Goal: Task Accomplishment & Management: Manage account settings

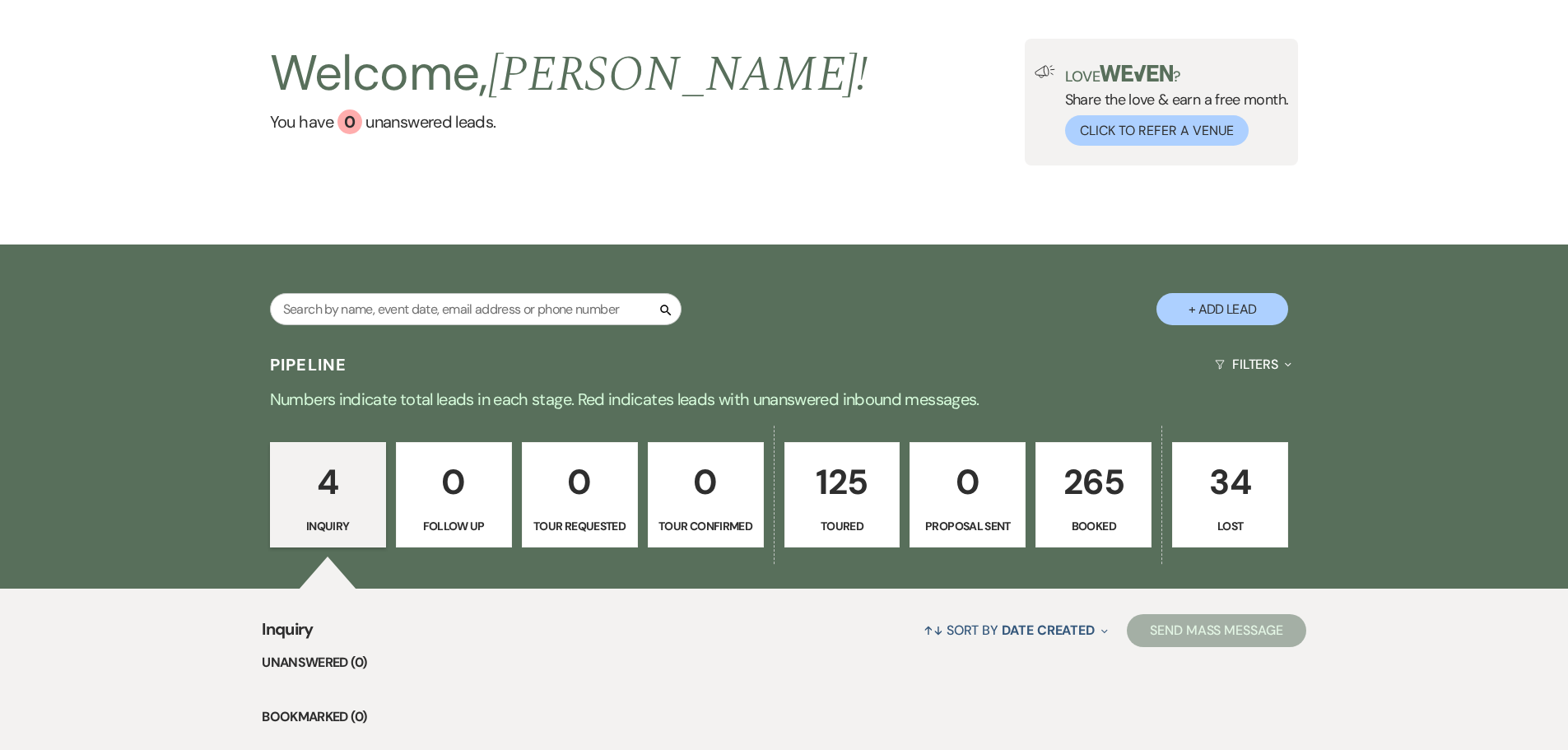
scroll to position [165, 0]
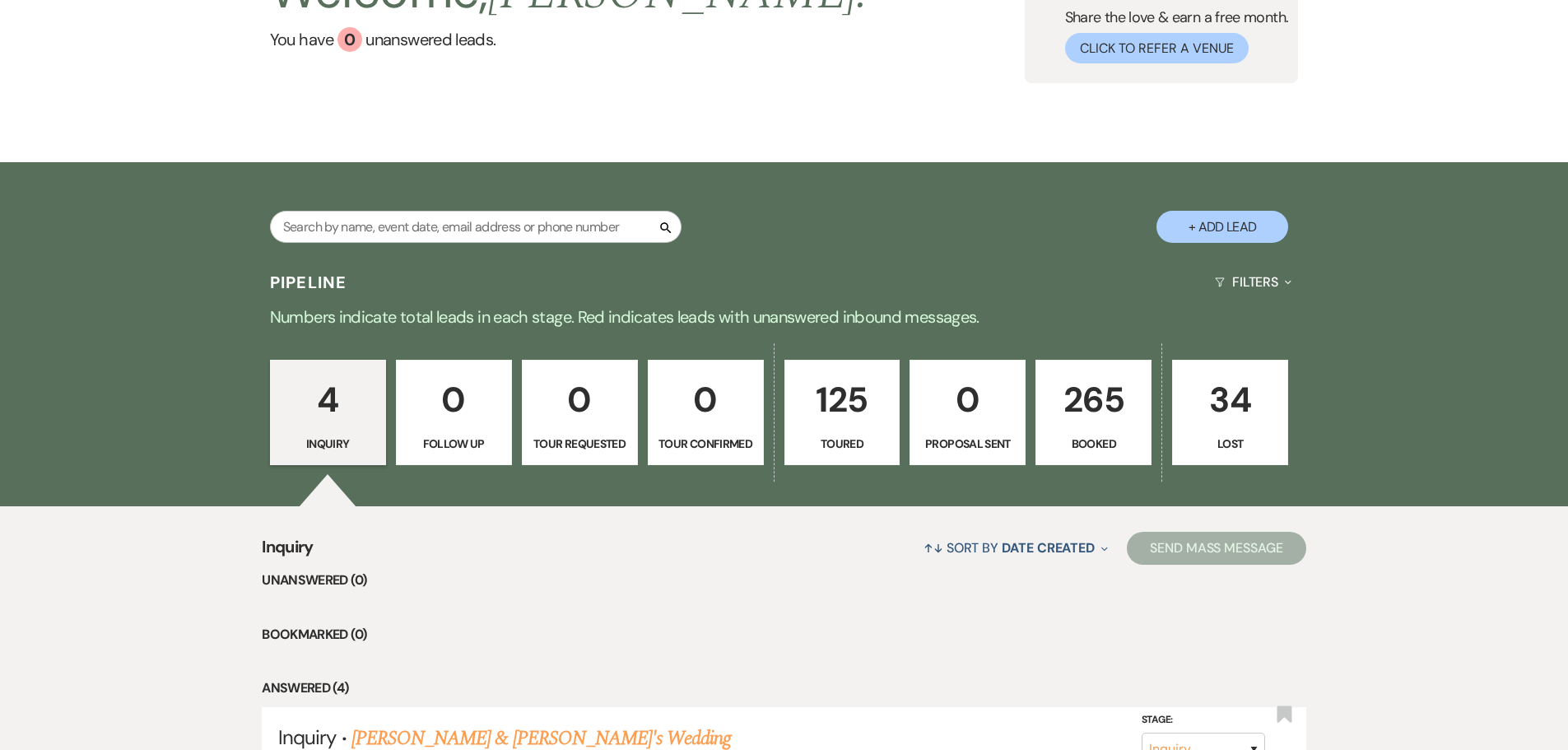
click at [449, 441] on p "Follow Up" at bounding box center [453, 443] width 94 height 18
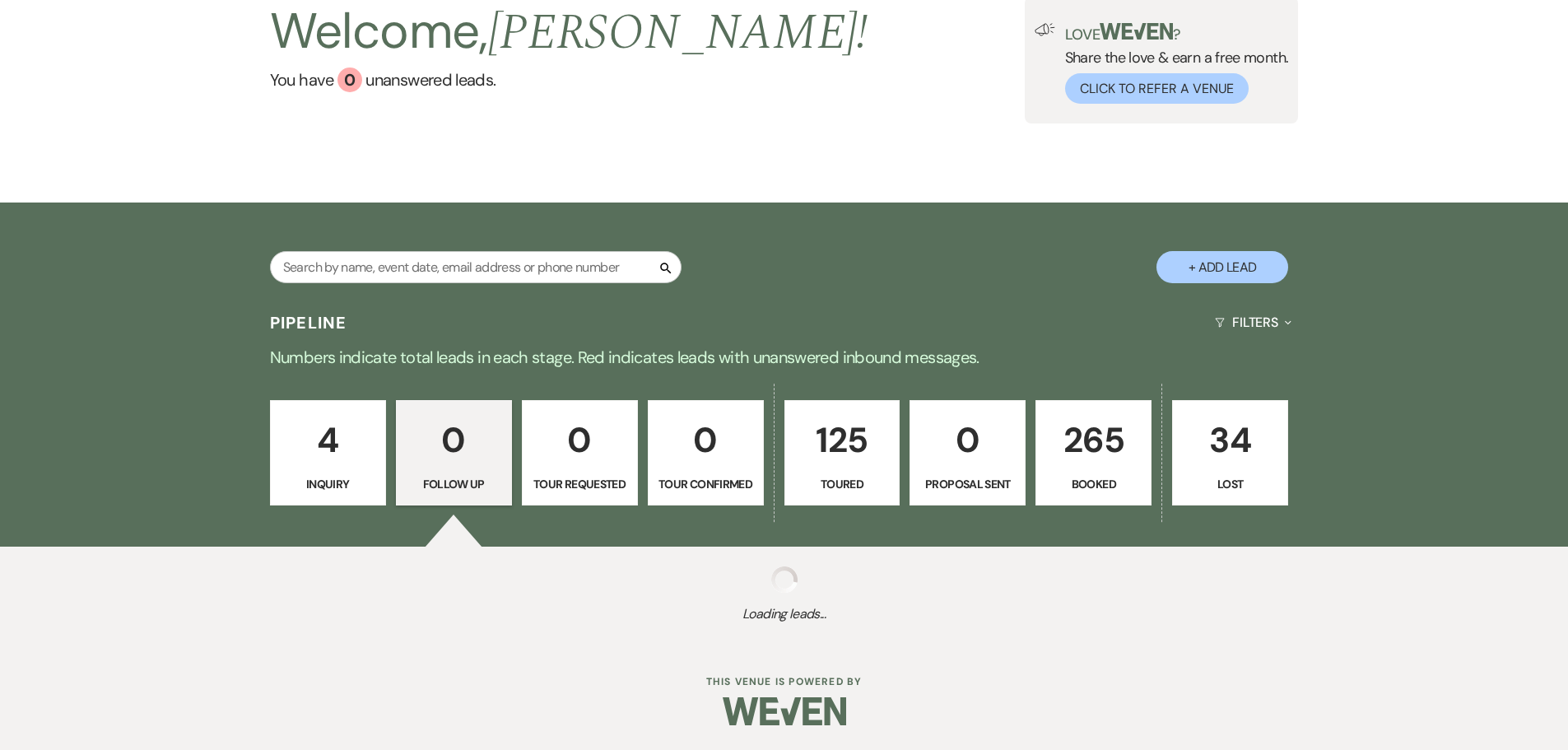
scroll to position [164, 0]
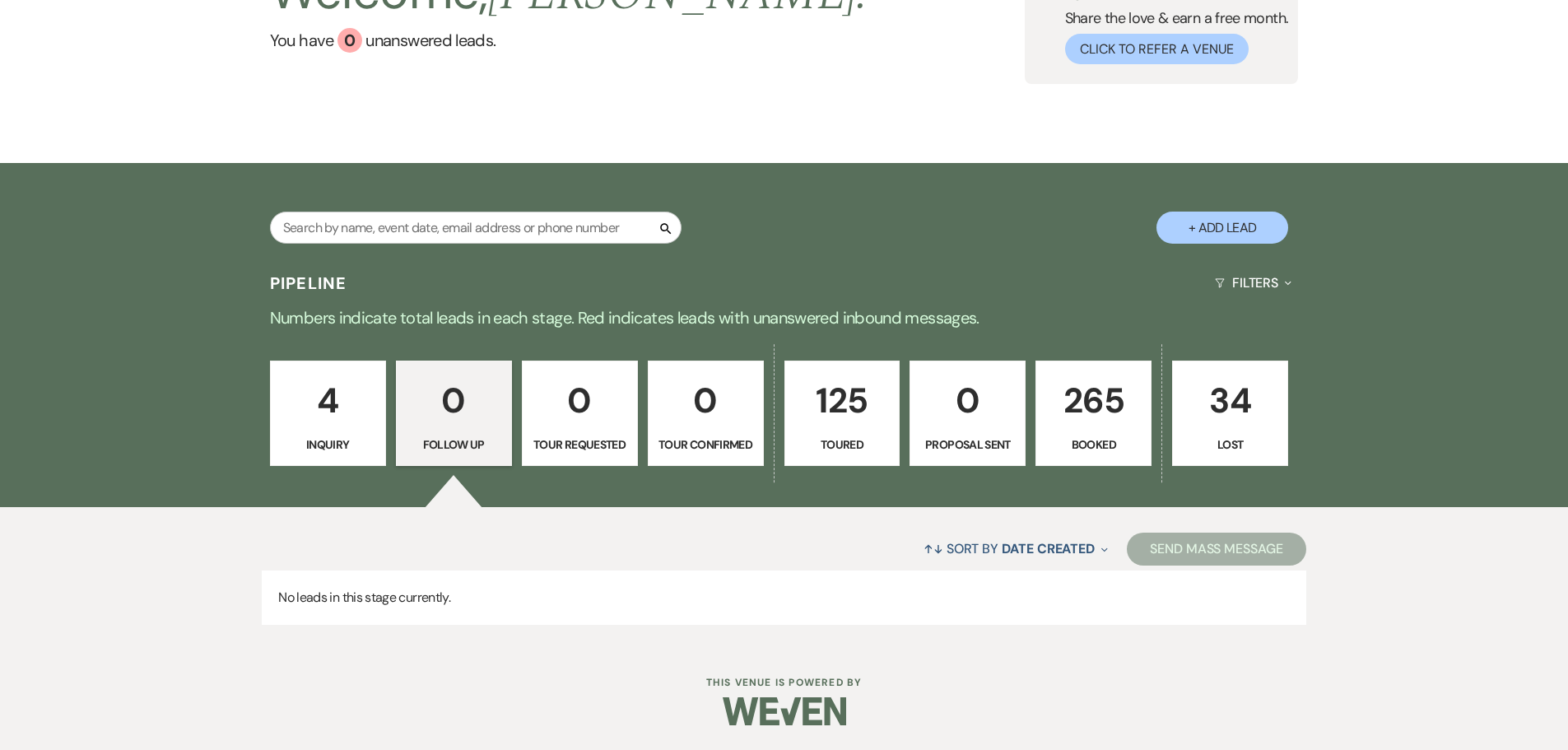
click at [562, 439] on p "Tour Requested" at bounding box center [580, 444] width 94 height 18
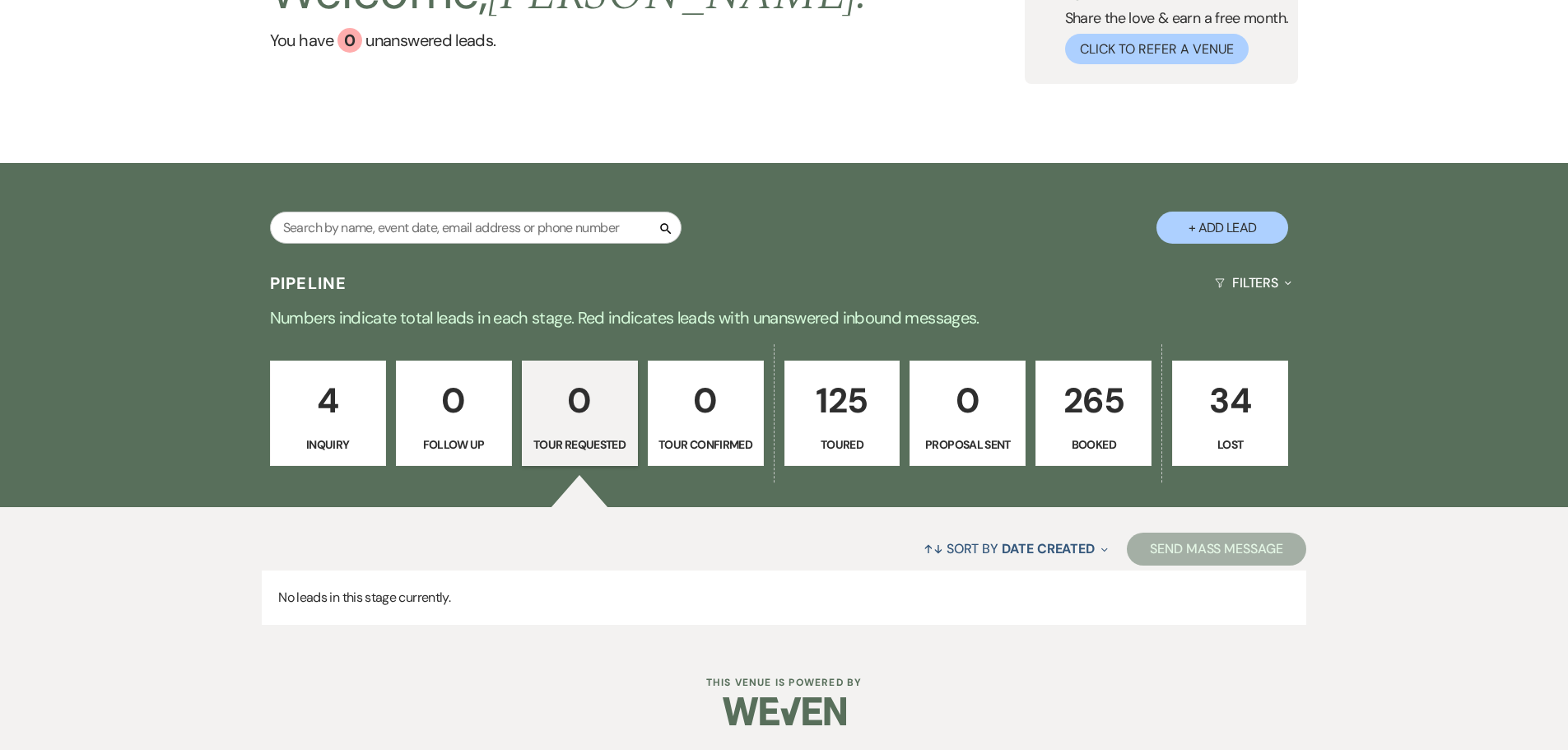
click at [695, 431] on link "0 Tour Confirmed" at bounding box center [706, 413] width 116 height 106
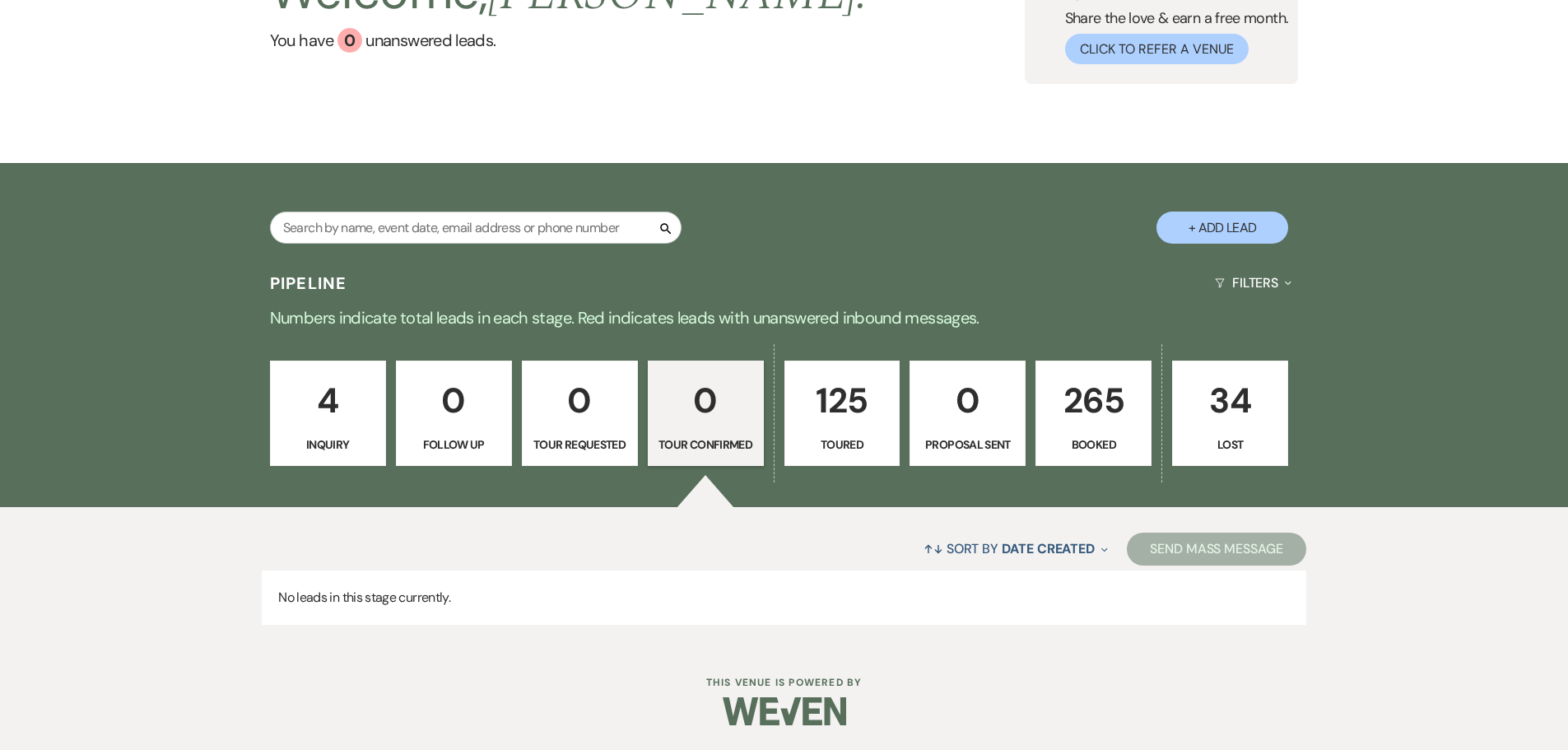
click at [341, 413] on p "4" at bounding box center [327, 400] width 94 height 55
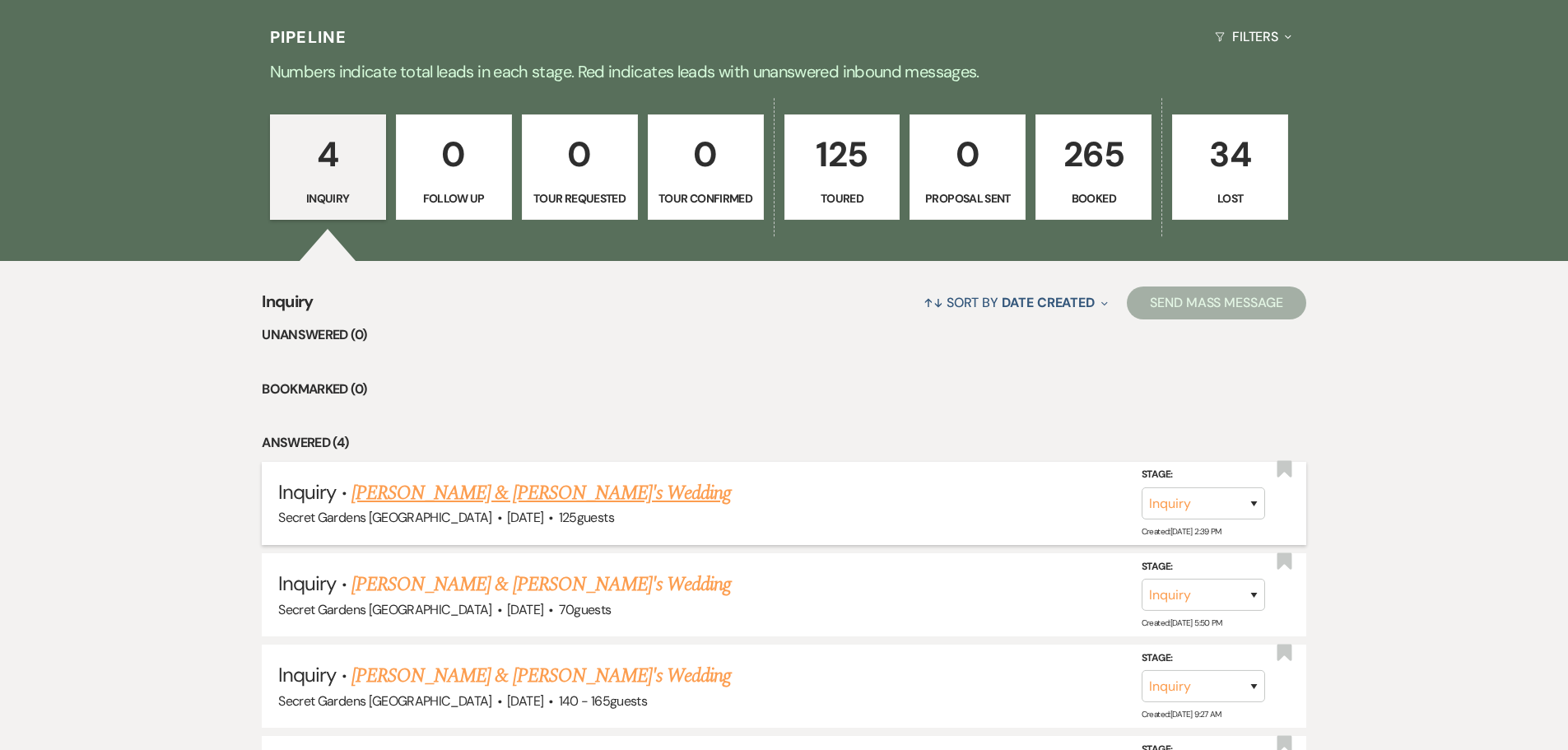
scroll to position [411, 0]
click at [452, 489] on link "[PERSON_NAME] & [PERSON_NAME]'s Wedding" at bounding box center [541, 493] width 381 height 30
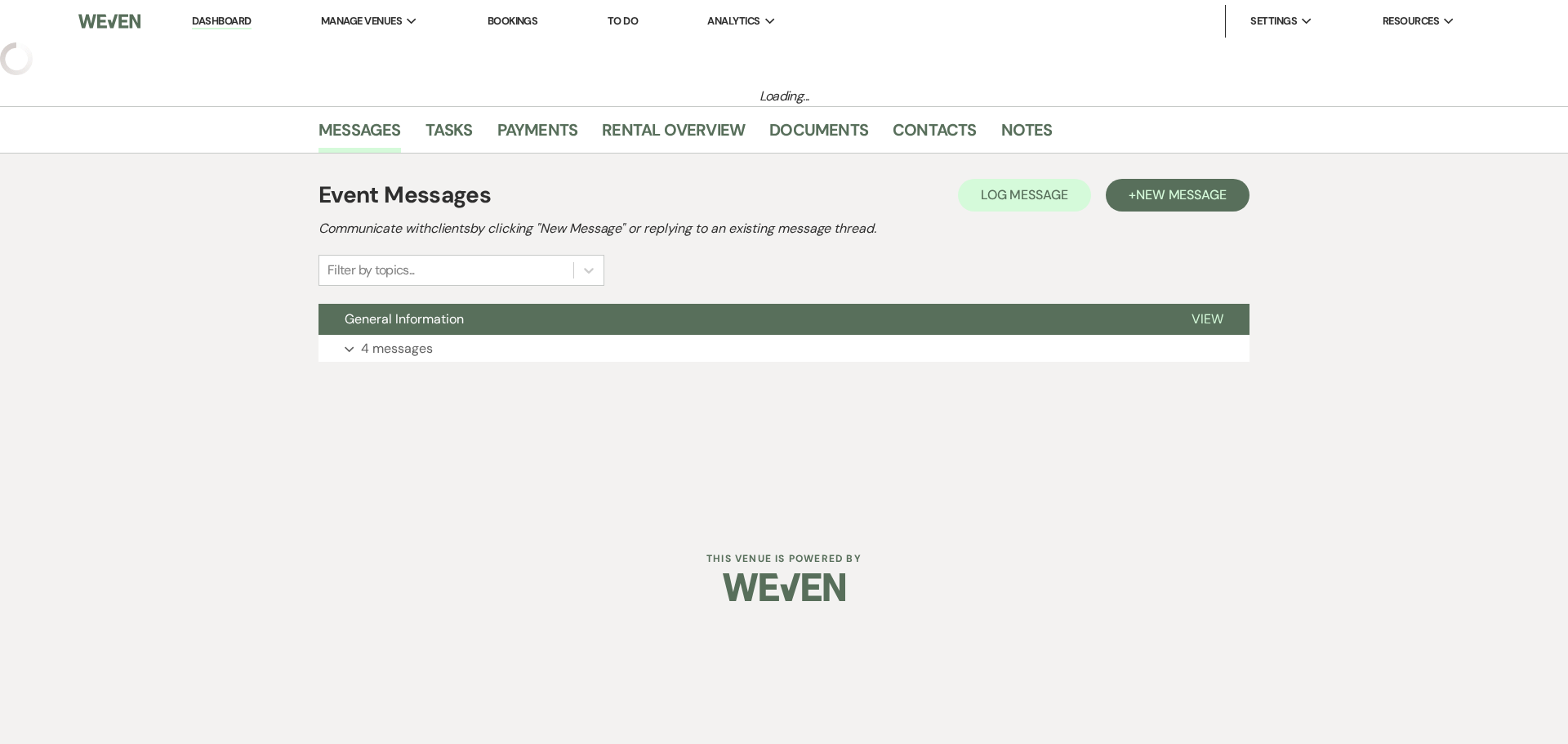
select select "22"
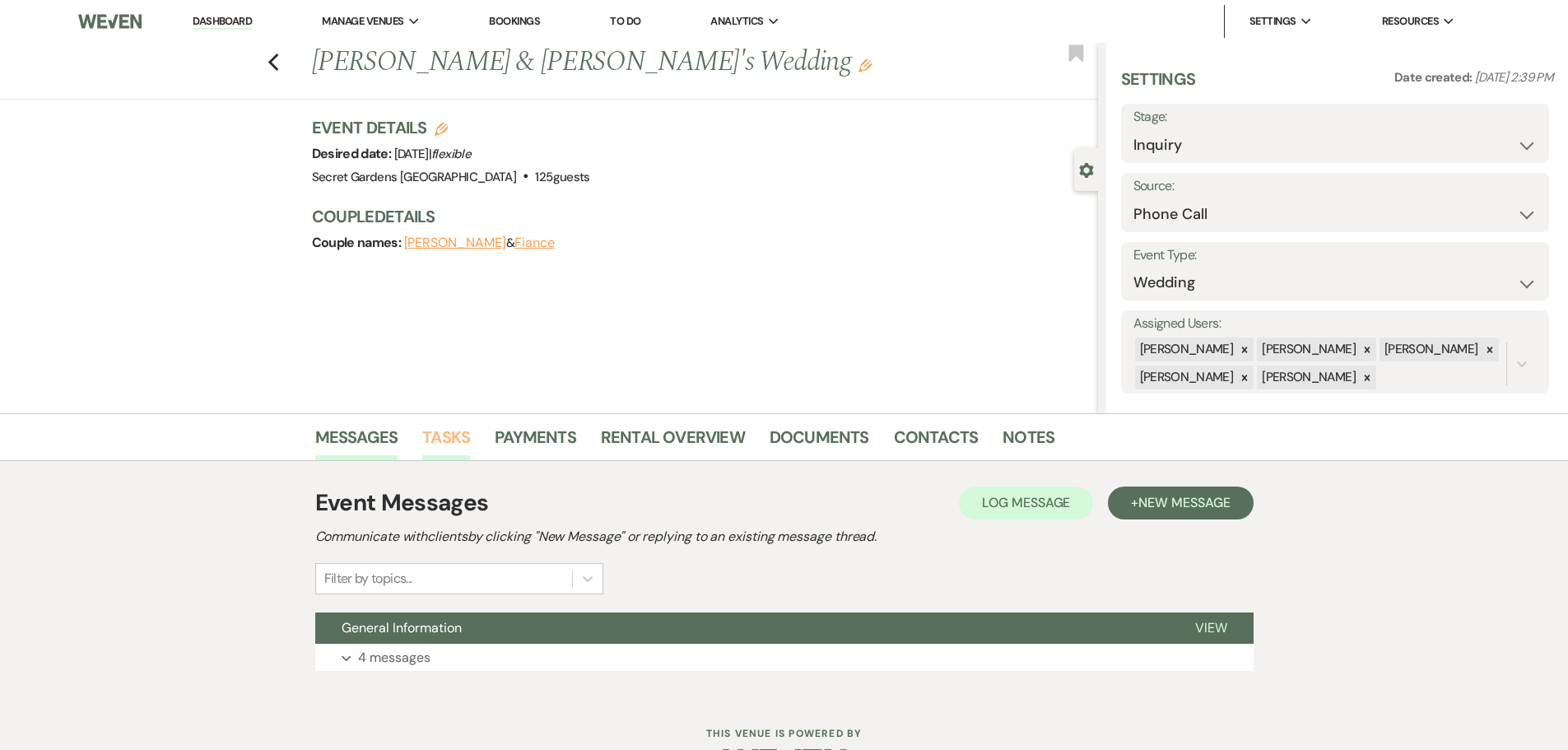
click at [445, 440] on link "Tasks" at bounding box center [446, 441] width 48 height 36
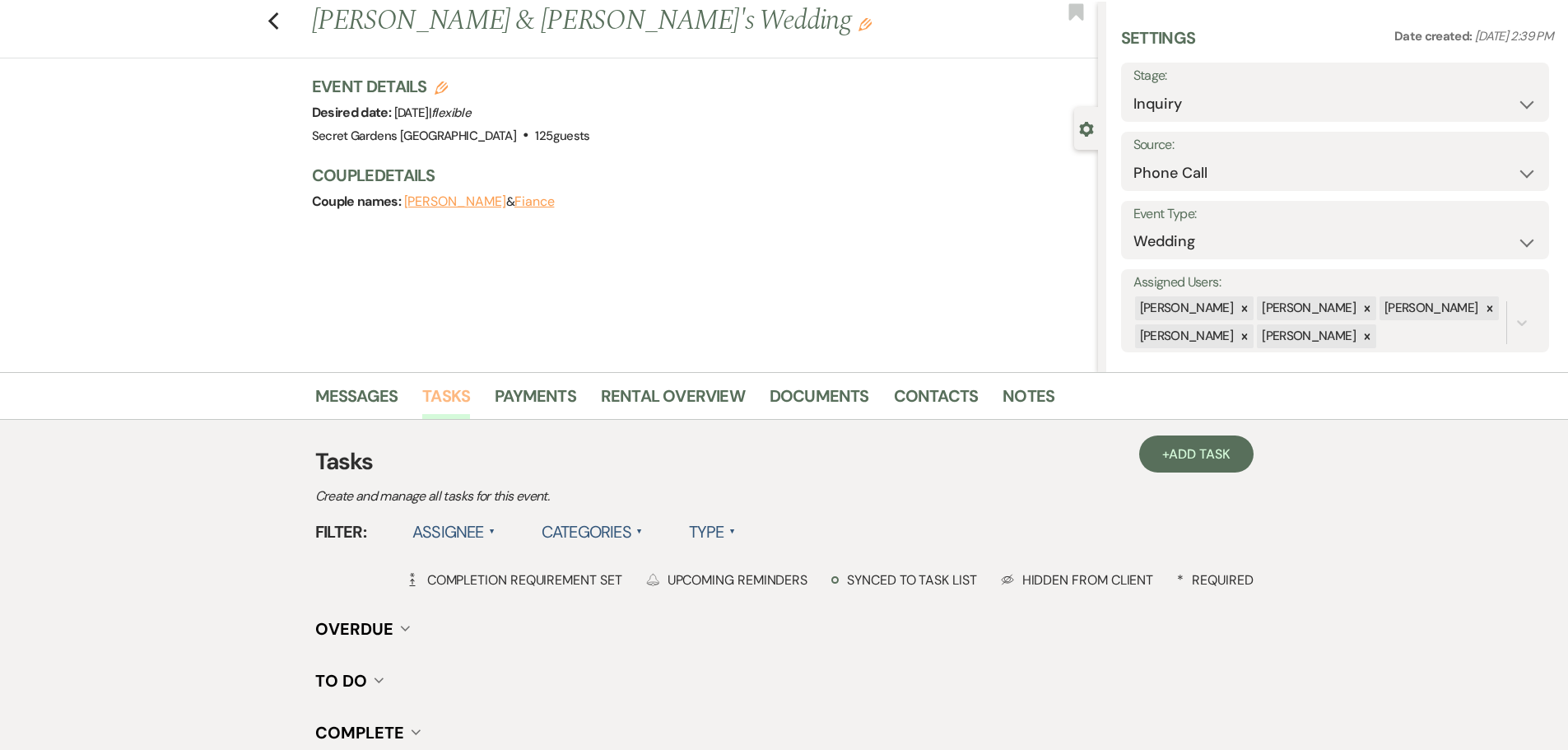
scroll to position [82, 0]
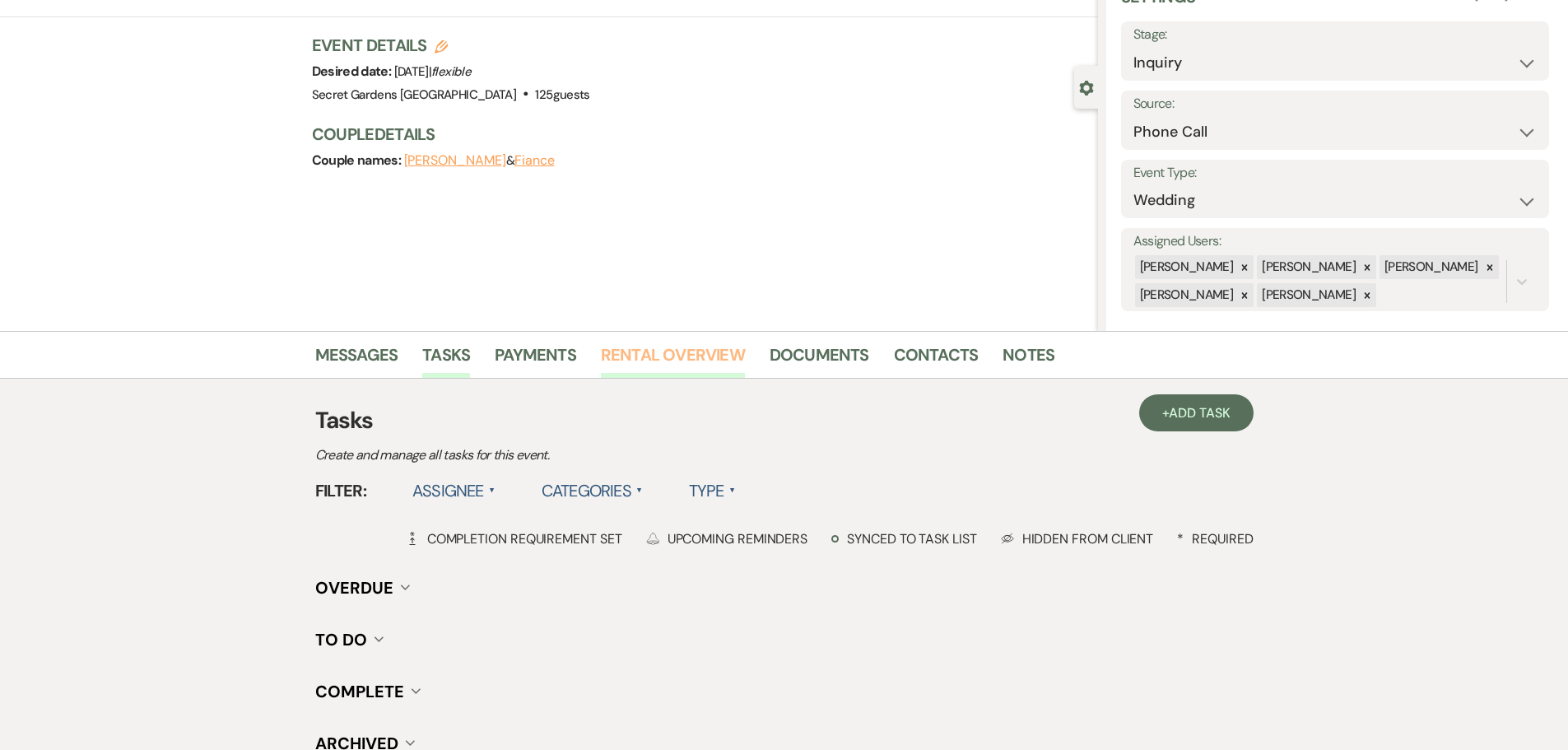
click at [672, 358] on link "Rental Overview" at bounding box center [673, 359] width 144 height 36
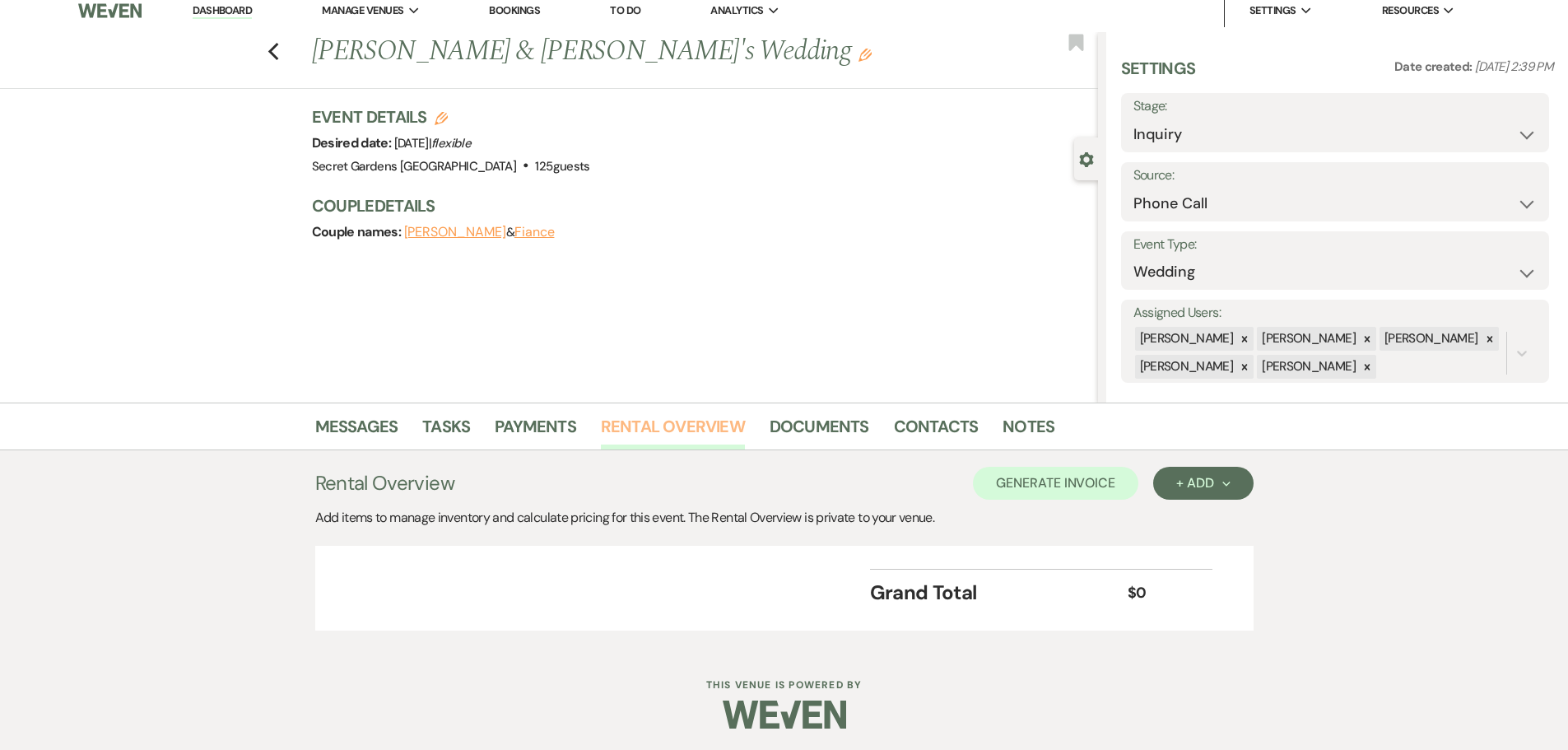
scroll to position [14, 0]
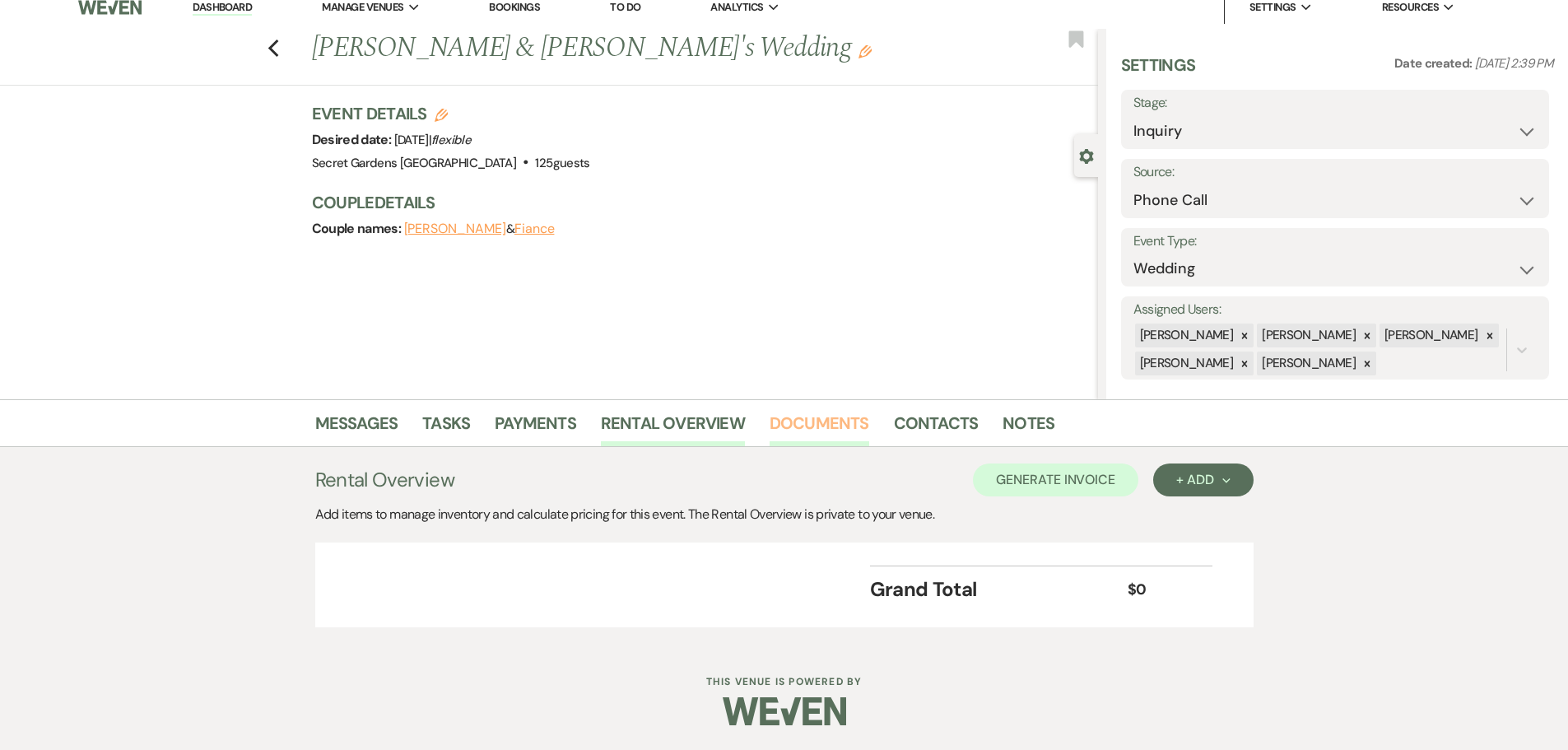
click at [843, 416] on link "Documents" at bounding box center [819, 428] width 100 height 36
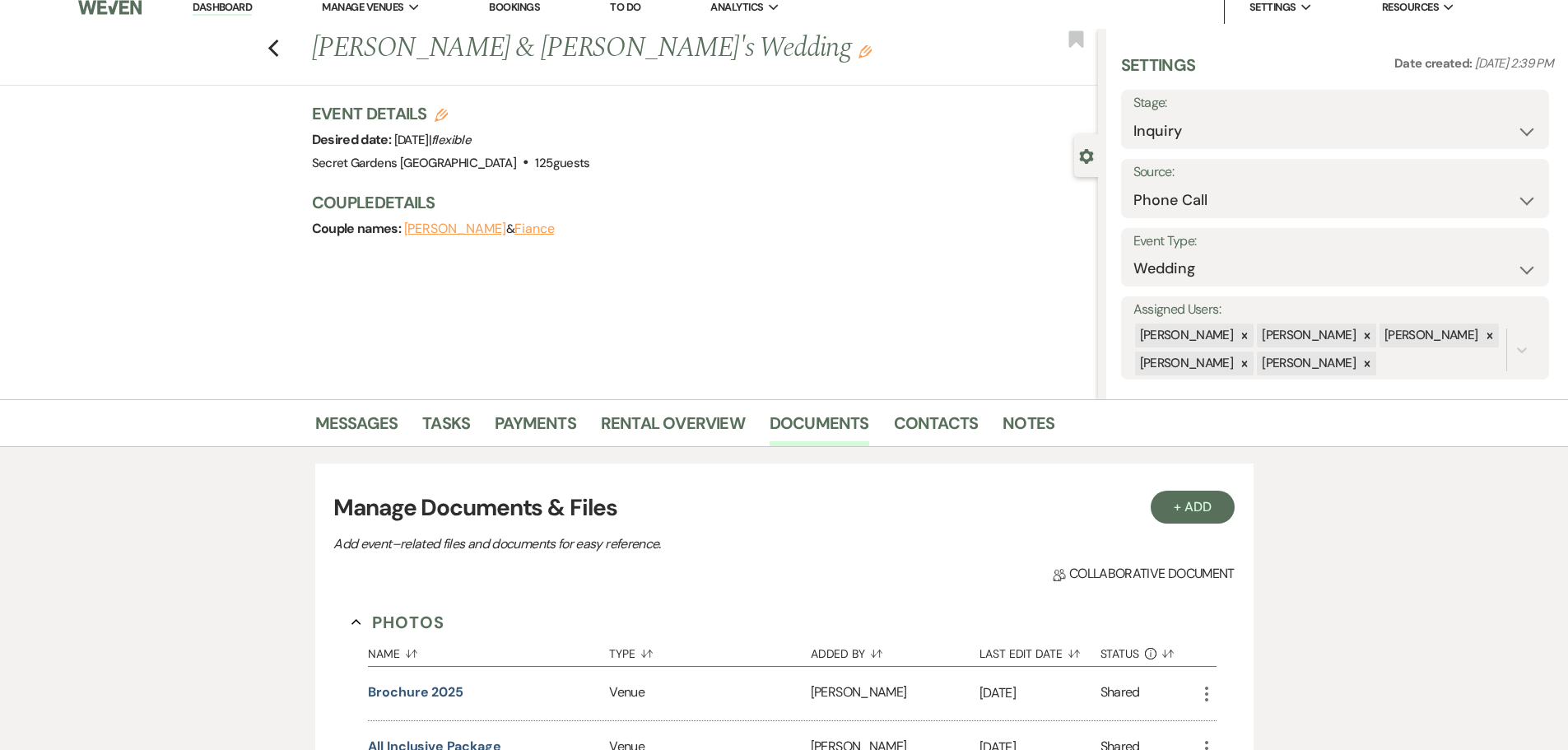
click at [744, 417] on li "Rental Overview" at bounding box center [685, 426] width 169 height 39
click at [701, 425] on link "Rental Overview" at bounding box center [673, 428] width 144 height 36
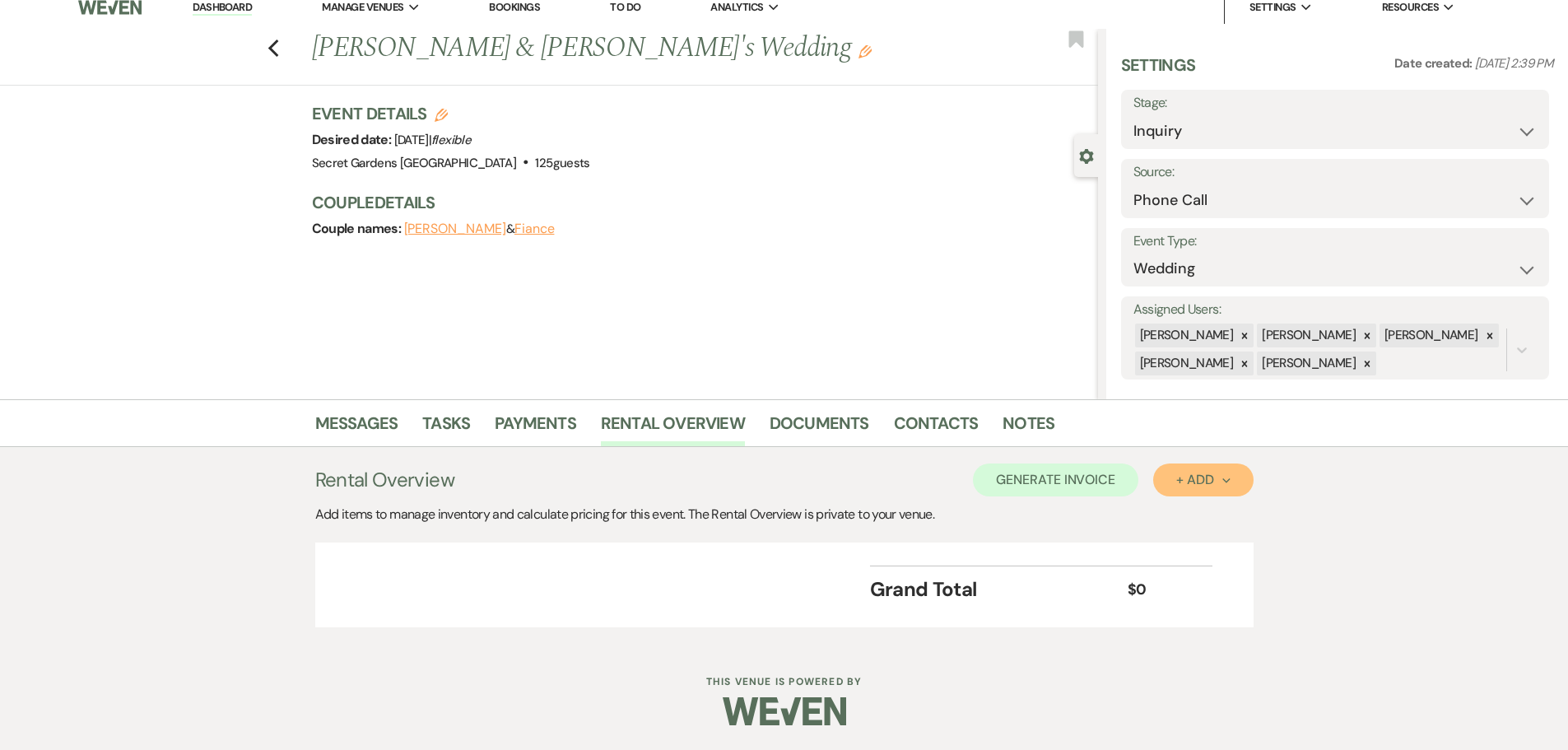
click at [1226, 484] on icon "Next" at bounding box center [1227, 481] width 8 height 8
click at [1369, 524] on div "Messages Tasks Payments Rental Overview Documents Contacts Notes Rental Overvie…" at bounding box center [784, 522] width 1568 height 245
click at [860, 423] on link "Documents" at bounding box center [819, 428] width 100 height 36
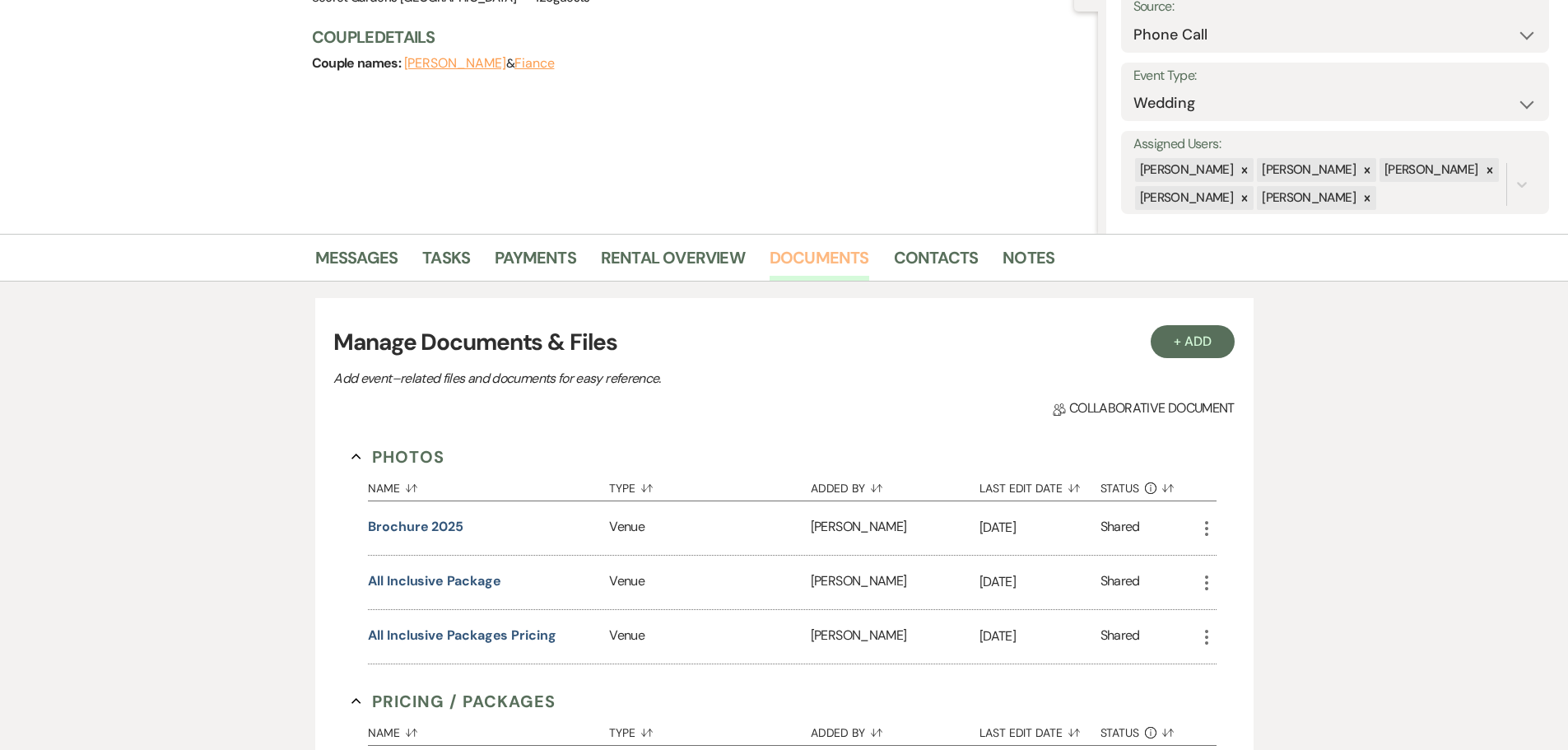
scroll to position [261, 0]
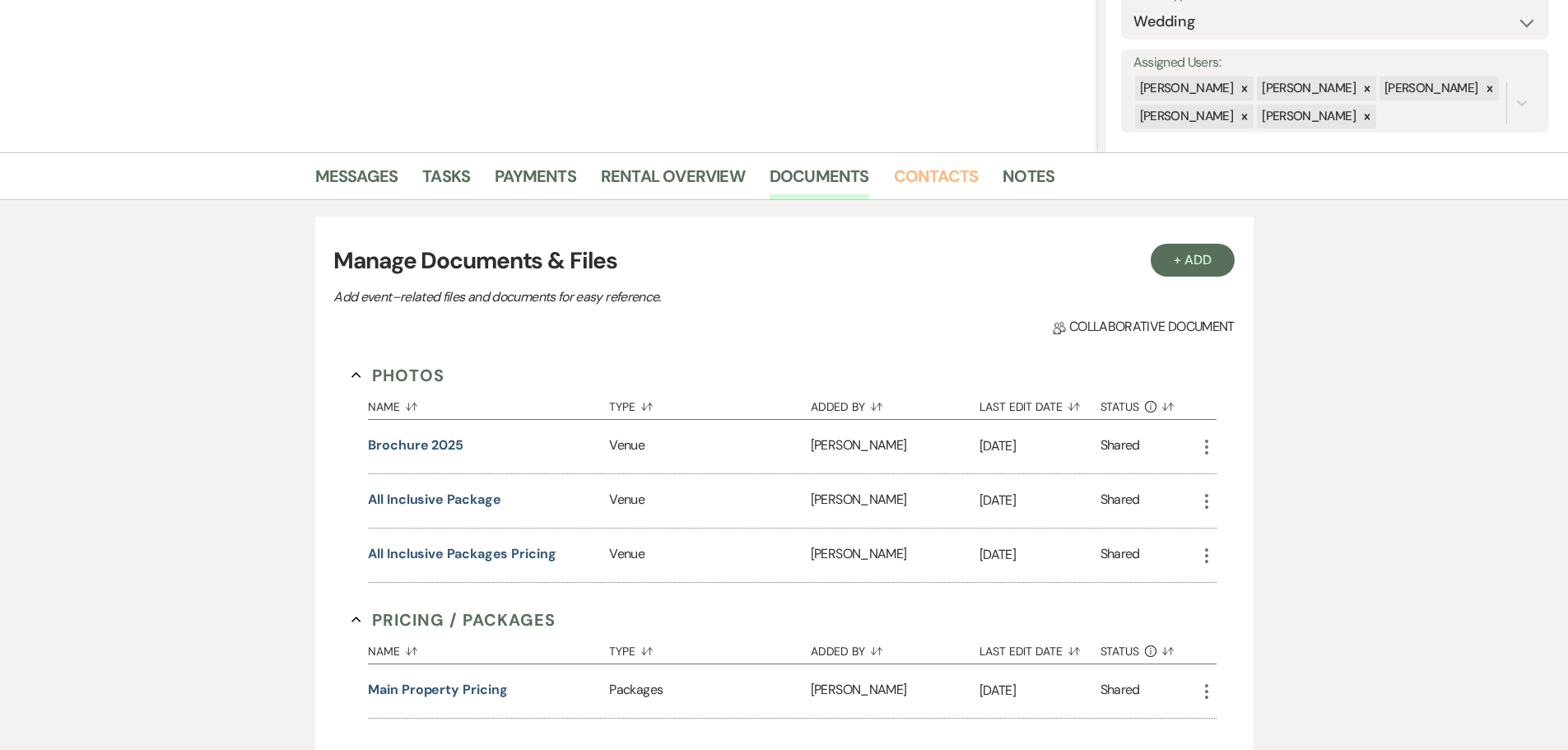
drag, startPoint x: 955, startPoint y: 181, endPoint x: 995, endPoint y: 287, distance: 113.3
click at [955, 181] on link "Contacts" at bounding box center [936, 180] width 85 height 36
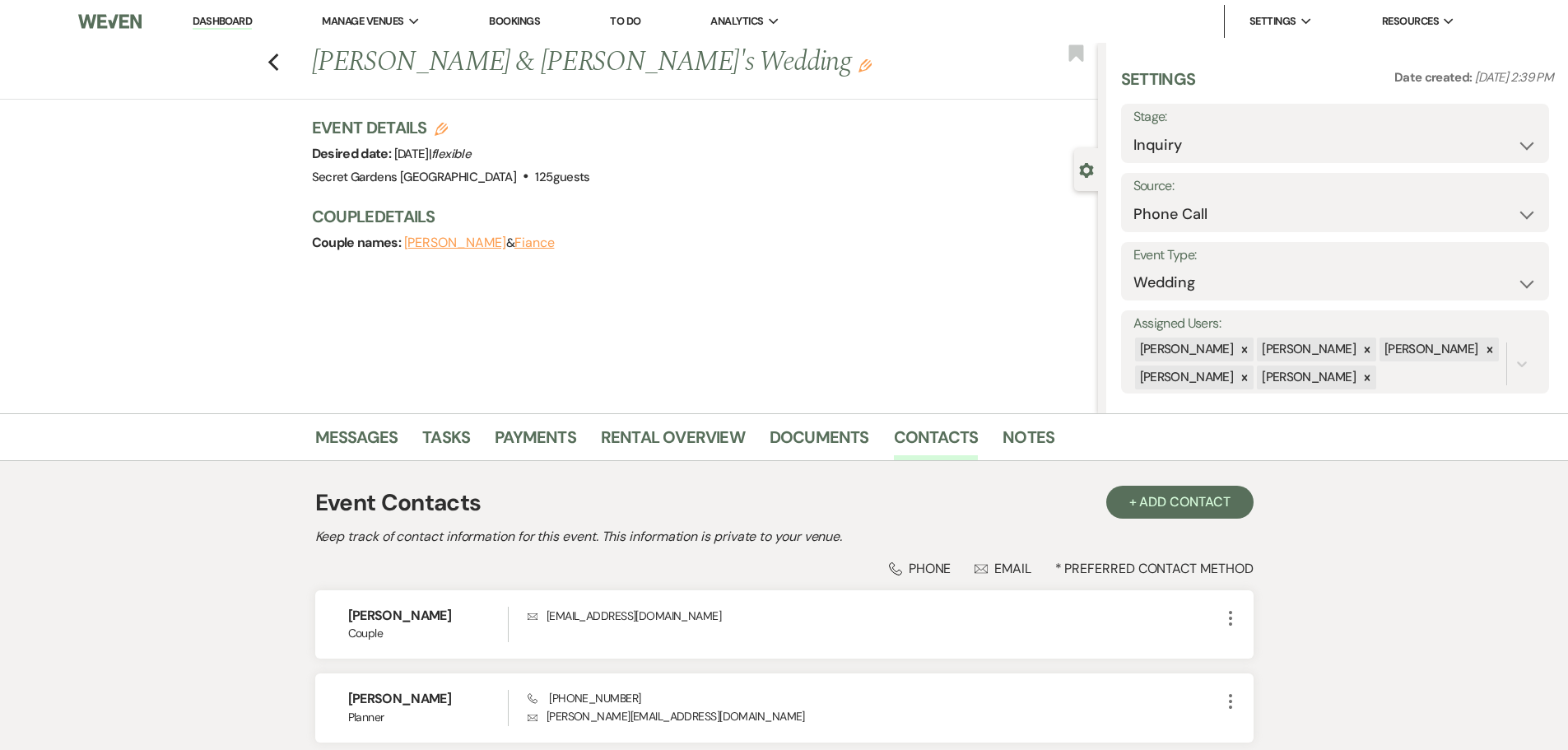
click at [130, 28] on img at bounding box center [109, 21] width 63 height 35
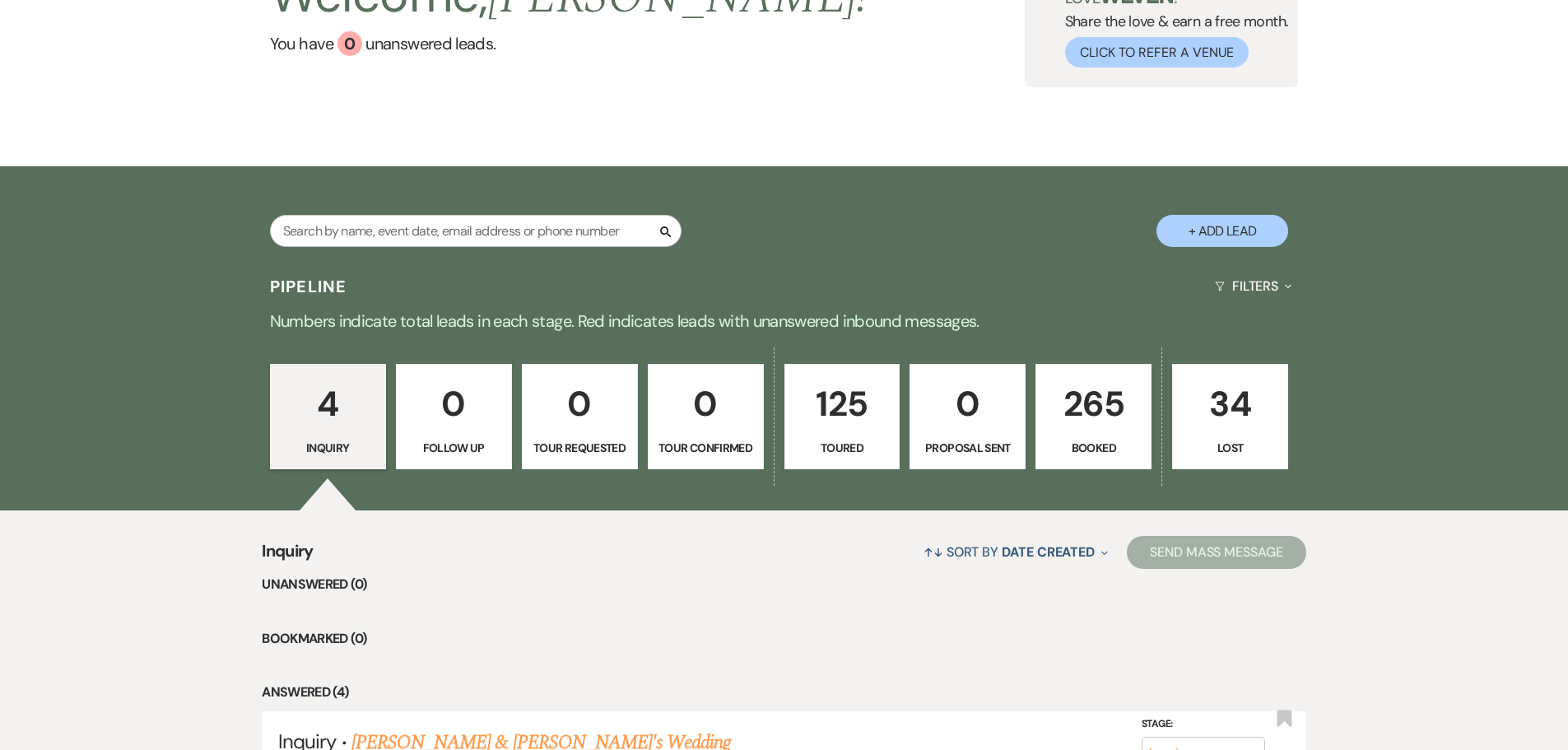
scroll to position [165, 0]
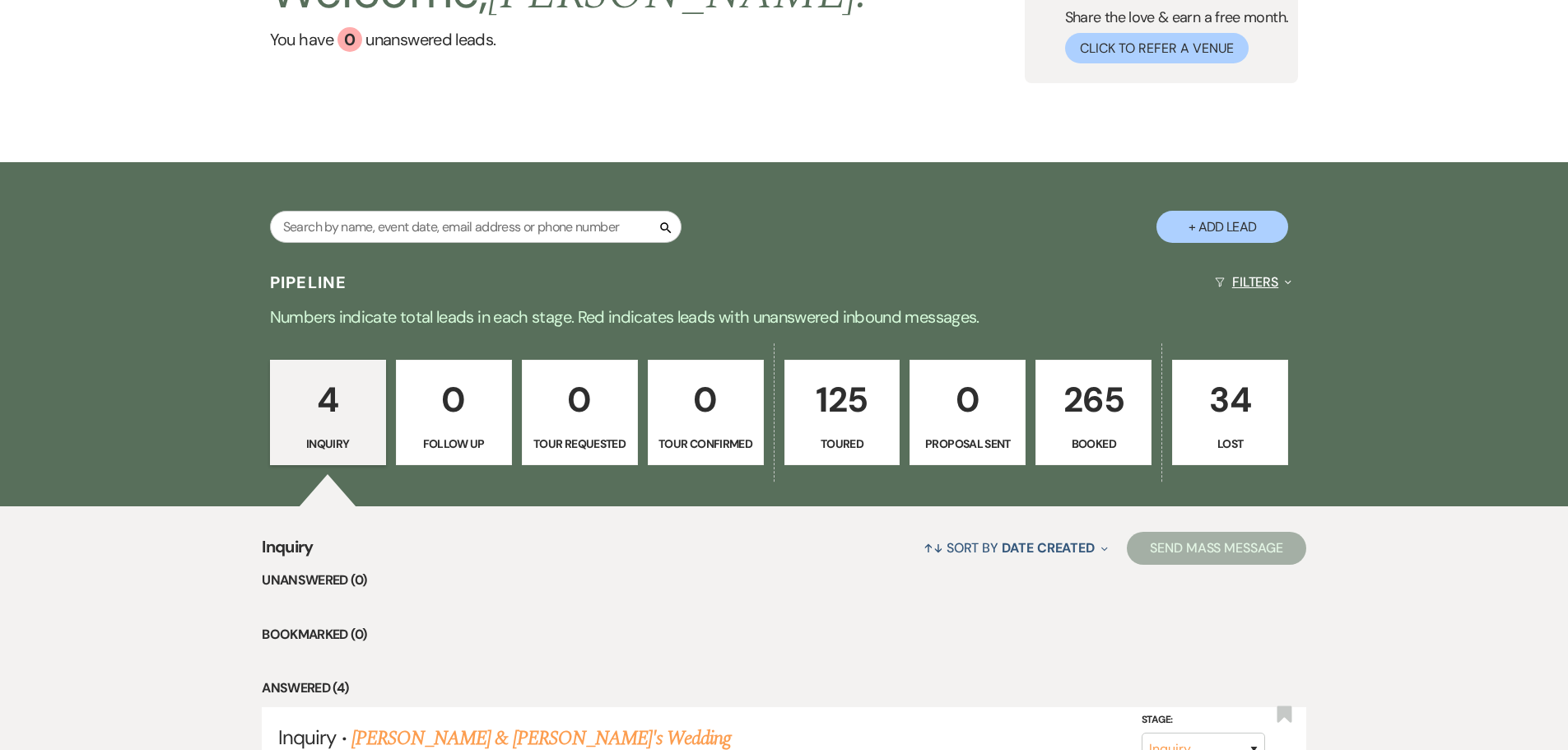
click at [1269, 287] on button "Filters Expand" at bounding box center [1254, 281] width 90 height 44
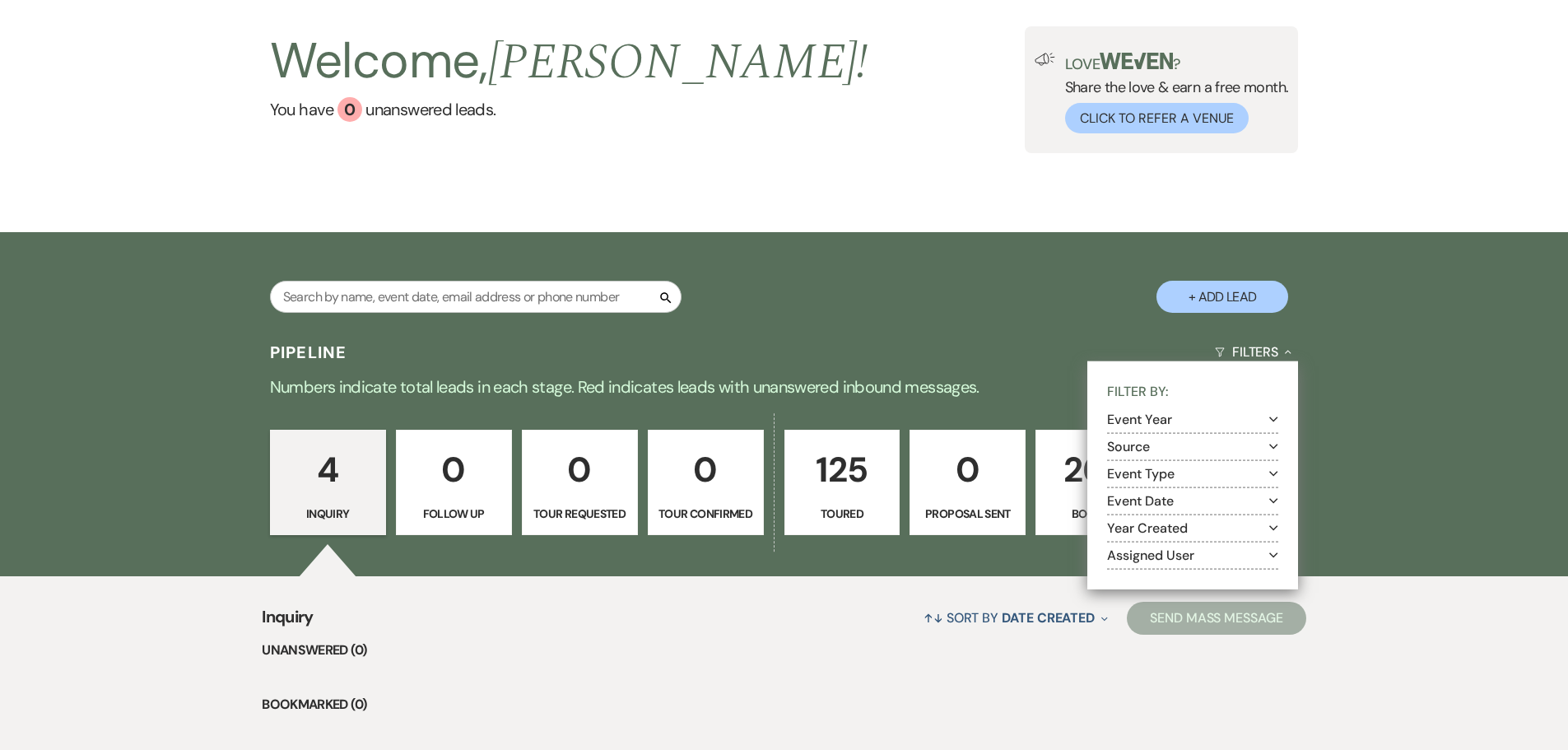
scroll to position [0, 0]
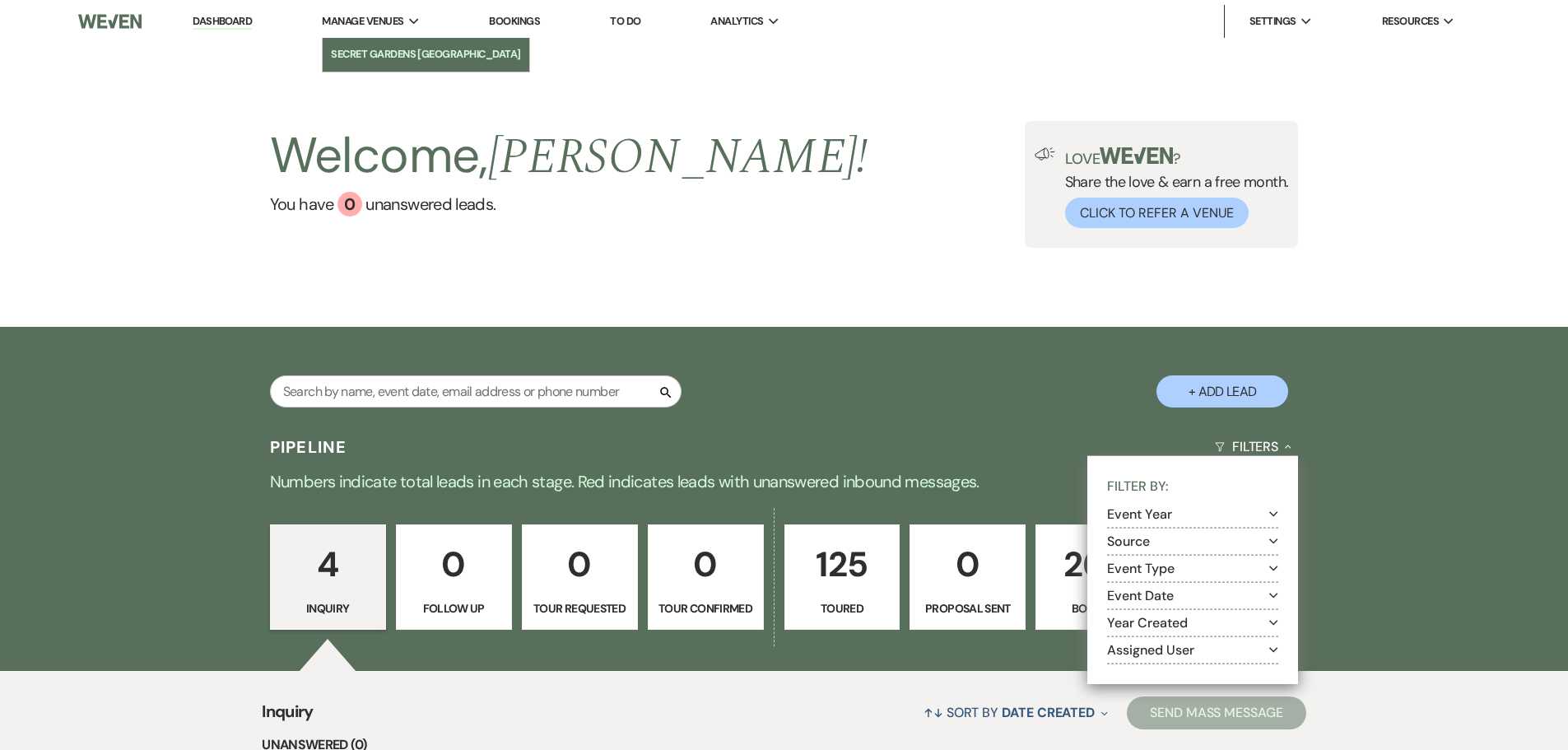
click at [380, 50] on li "Secret Gardens [GEOGRAPHIC_DATA]" at bounding box center [425, 54] width 190 height 17
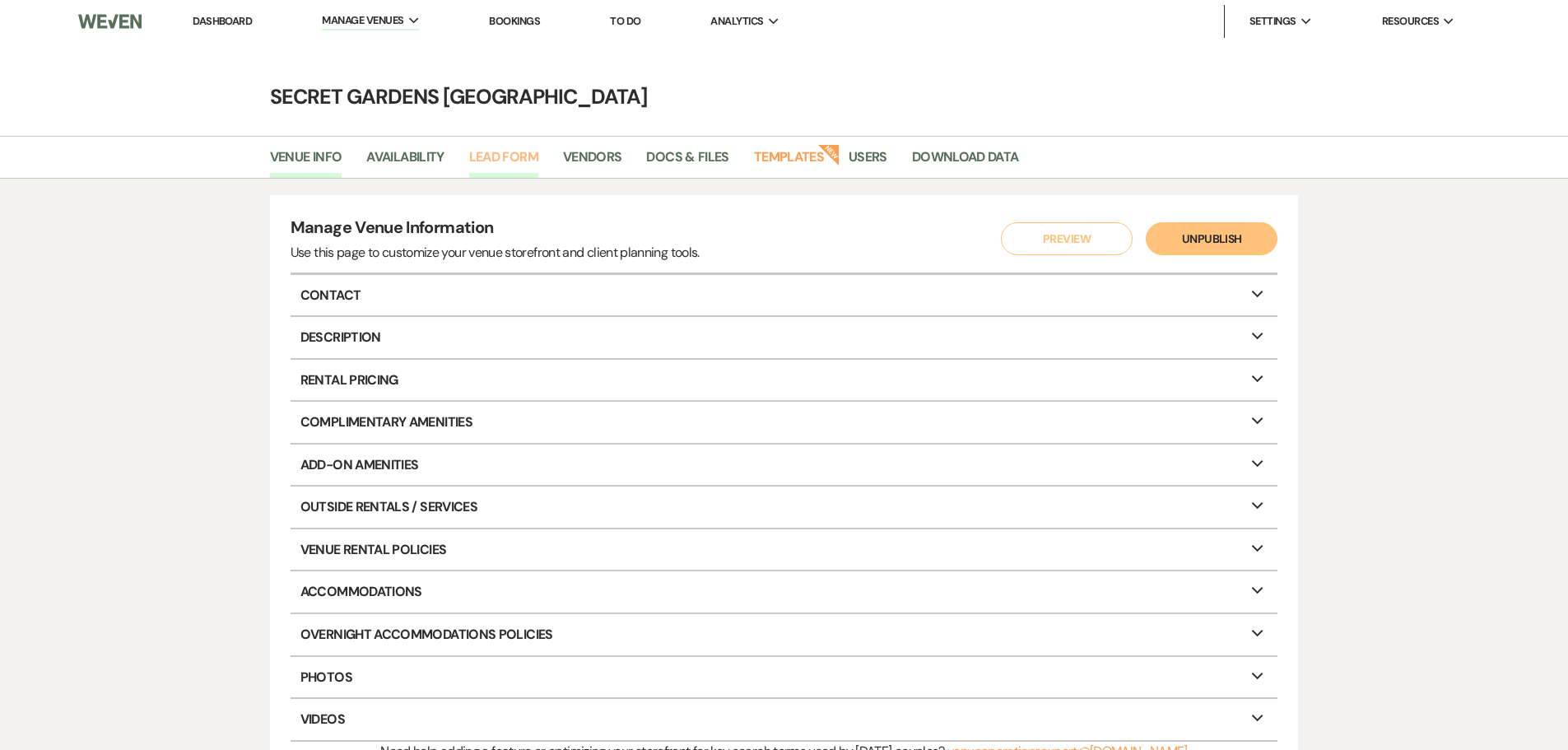
click at [487, 158] on link "Lead Form" at bounding box center [504, 162] width 69 height 31
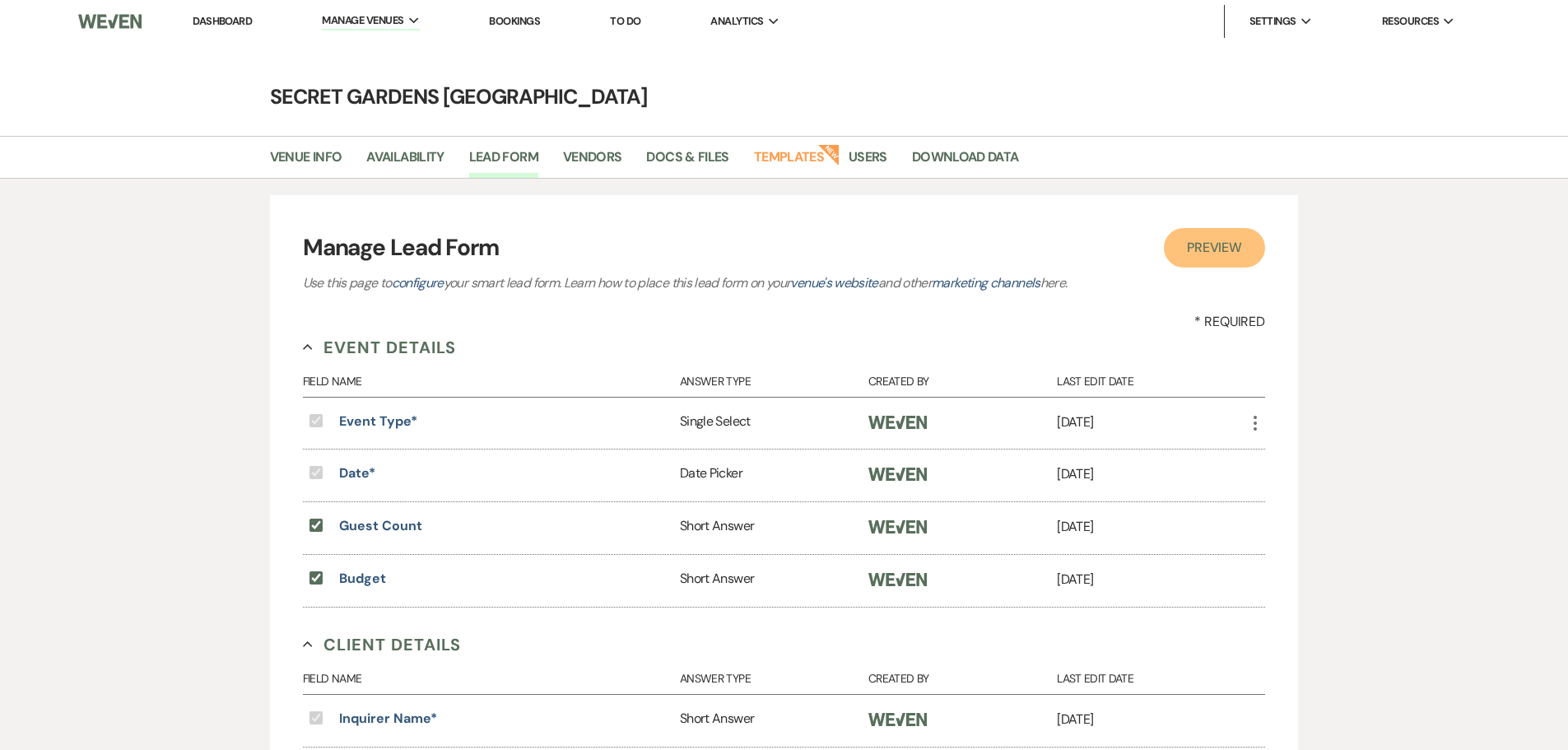
click at [1251, 246] on link "Preview Eye" at bounding box center [1215, 248] width 101 height 39
click at [673, 166] on link "Docs & Files" at bounding box center [687, 162] width 82 height 31
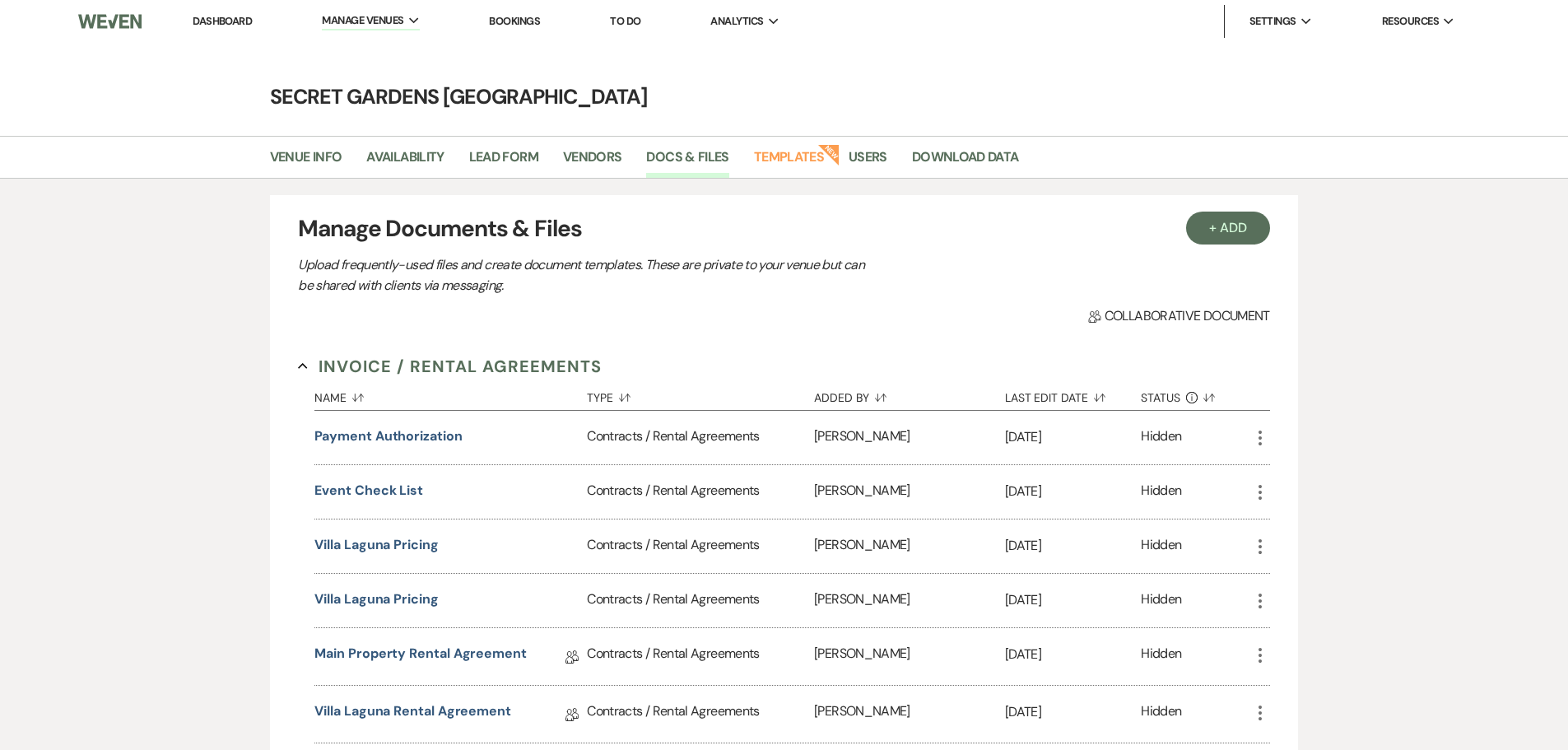
click at [222, 23] on link "Dashboard" at bounding box center [222, 21] width 59 height 14
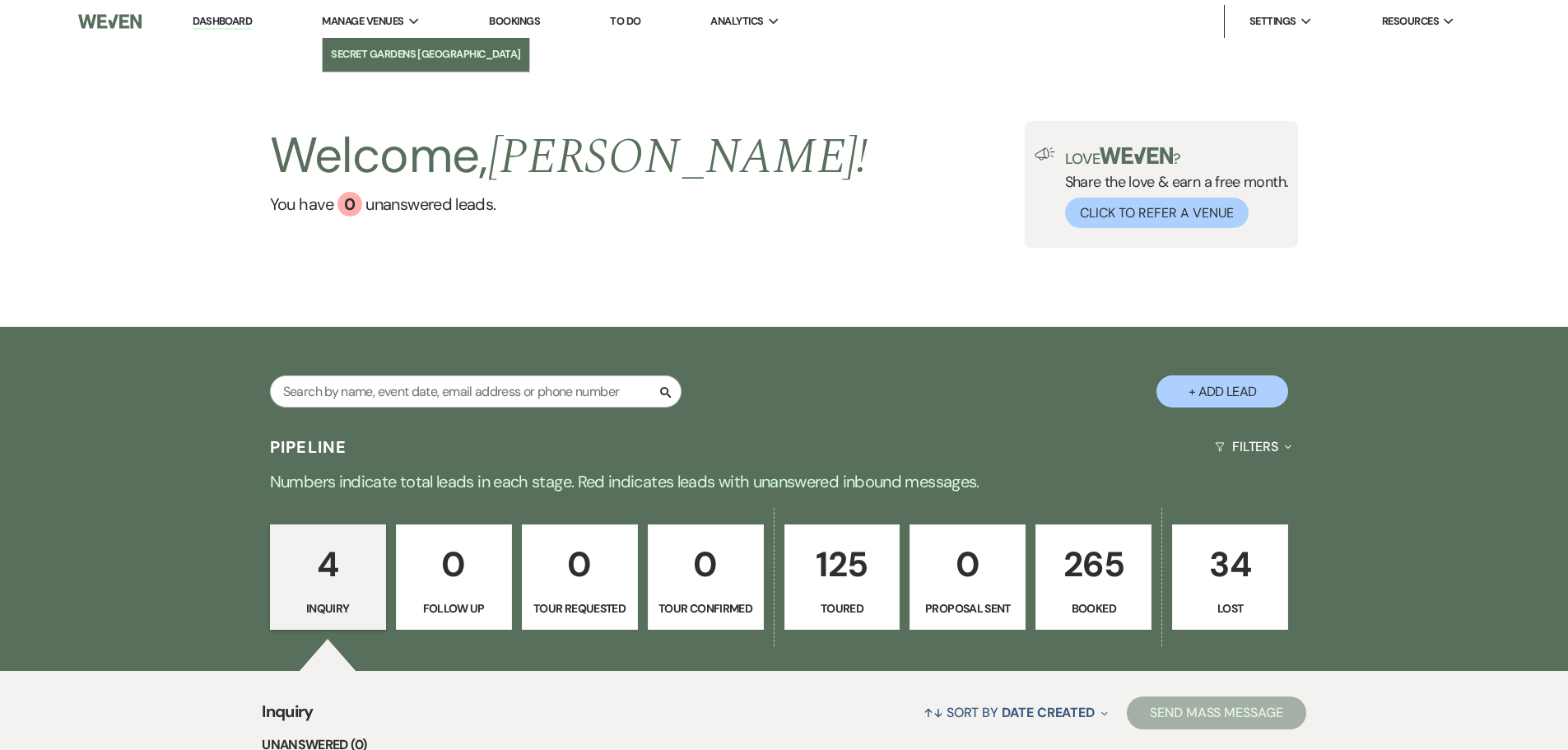
click at [399, 53] on li "Secret Gardens [GEOGRAPHIC_DATA]" at bounding box center [425, 54] width 190 height 17
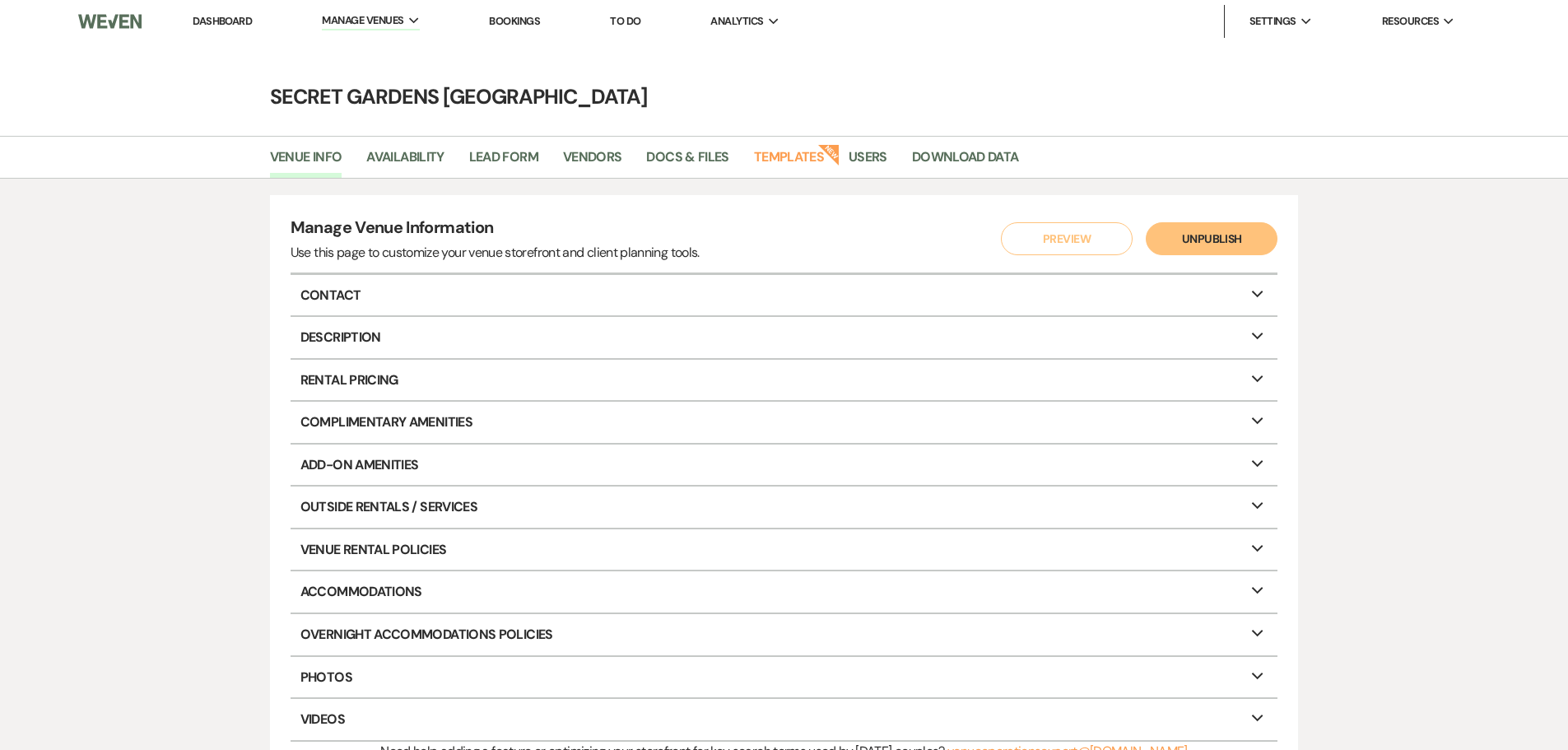
click at [139, 361] on div "Manage Venue Information Use this page to customize your venue storefront and c…" at bounding box center [784, 488] width 1568 height 620
click at [223, 24] on link "Dashboard" at bounding box center [222, 21] width 59 height 14
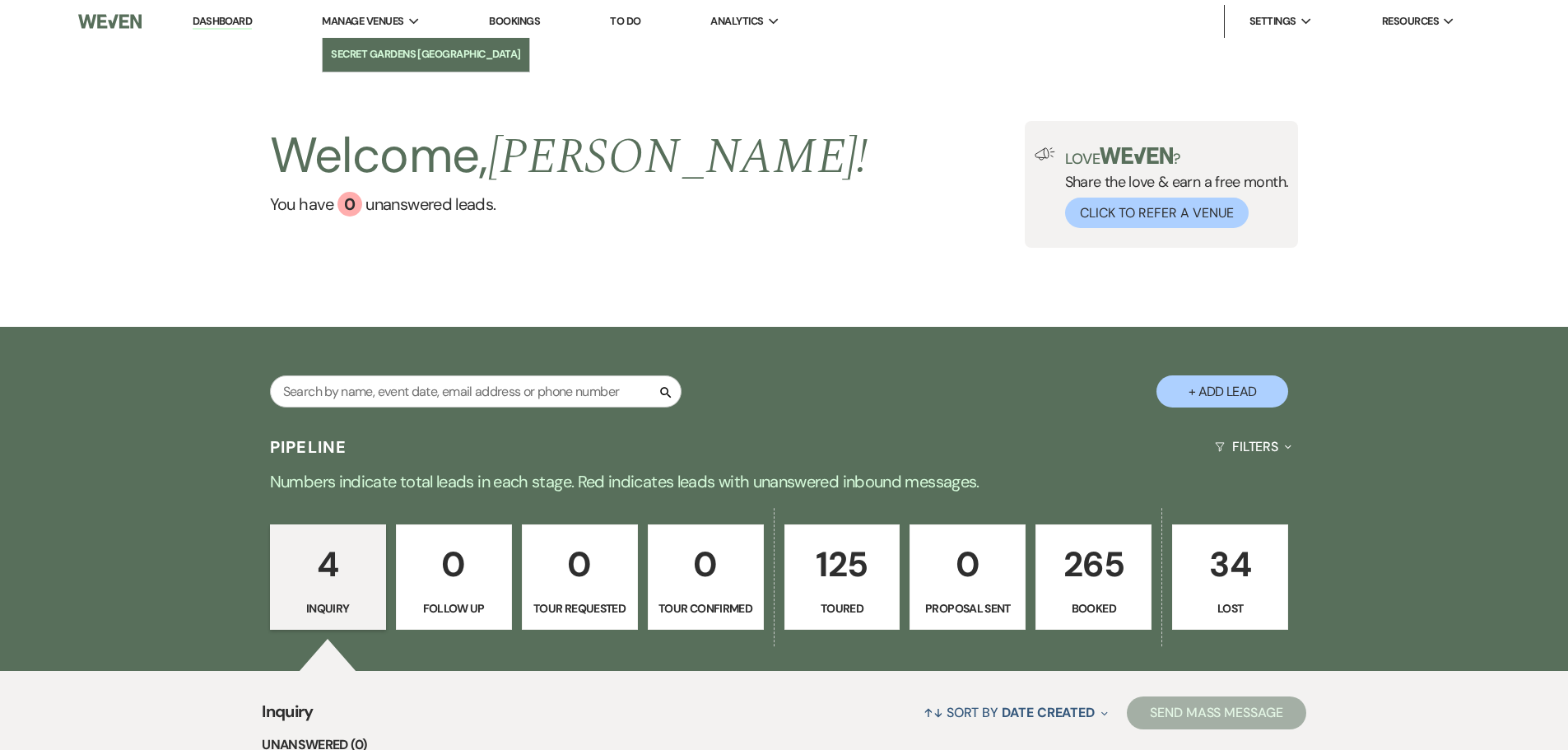
click at [401, 58] on li "Secret Gardens [GEOGRAPHIC_DATA]" at bounding box center [425, 54] width 190 height 17
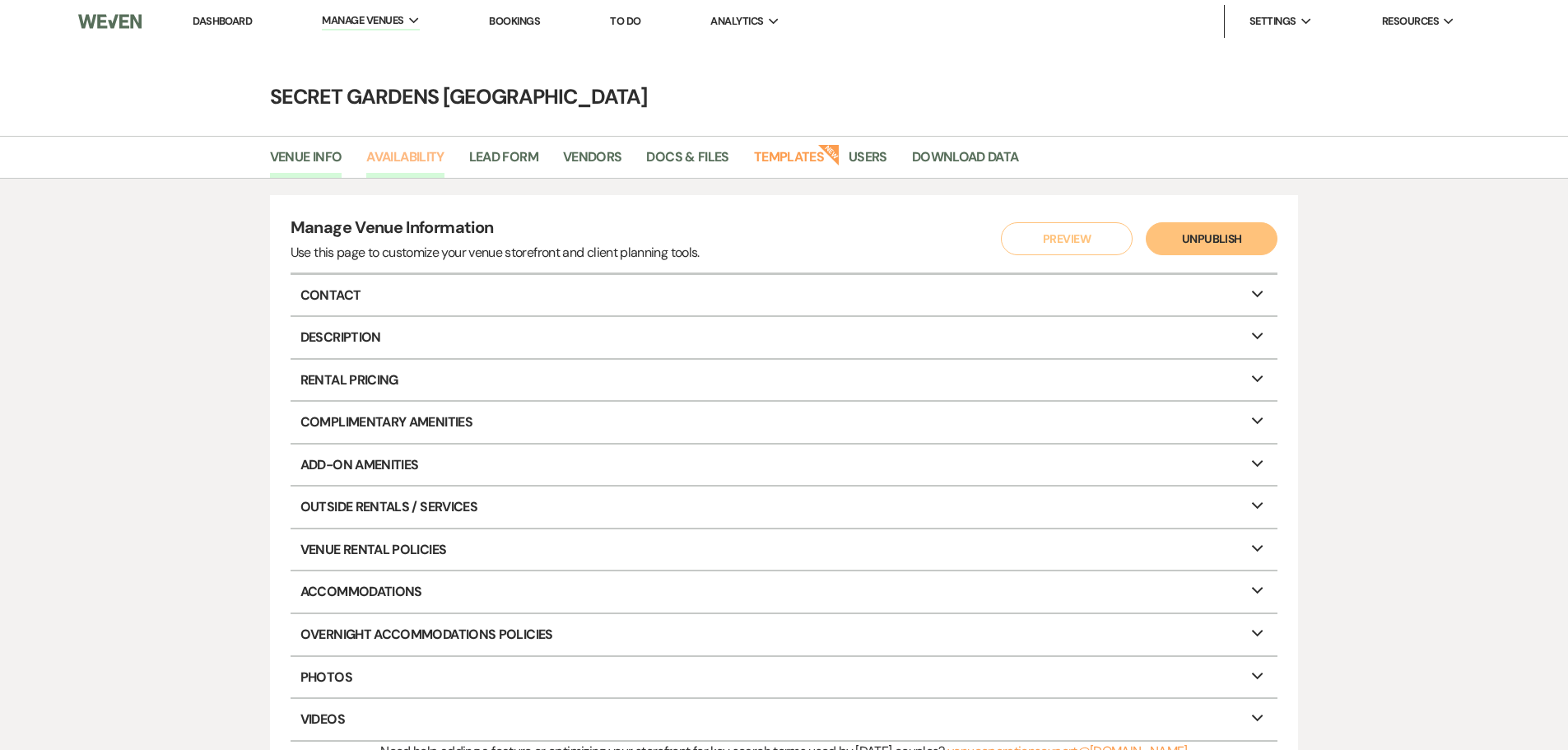
click at [405, 162] on link "Availability" at bounding box center [405, 162] width 78 height 31
select select "3"
select select "2026"
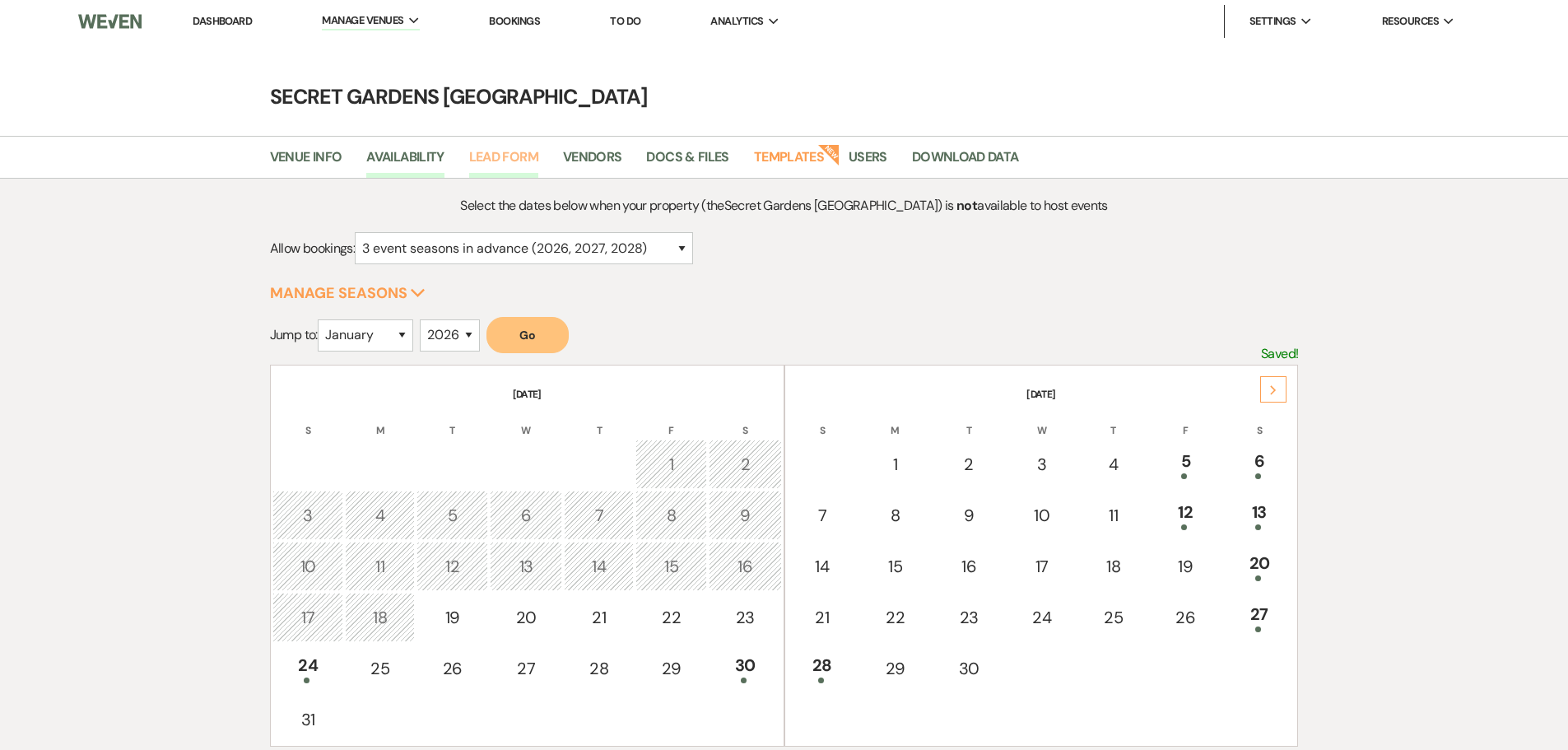
drag, startPoint x: 490, startPoint y: 155, endPoint x: 522, endPoint y: 166, distance: 33.8
click at [490, 155] on link "Lead Form" at bounding box center [504, 162] width 69 height 31
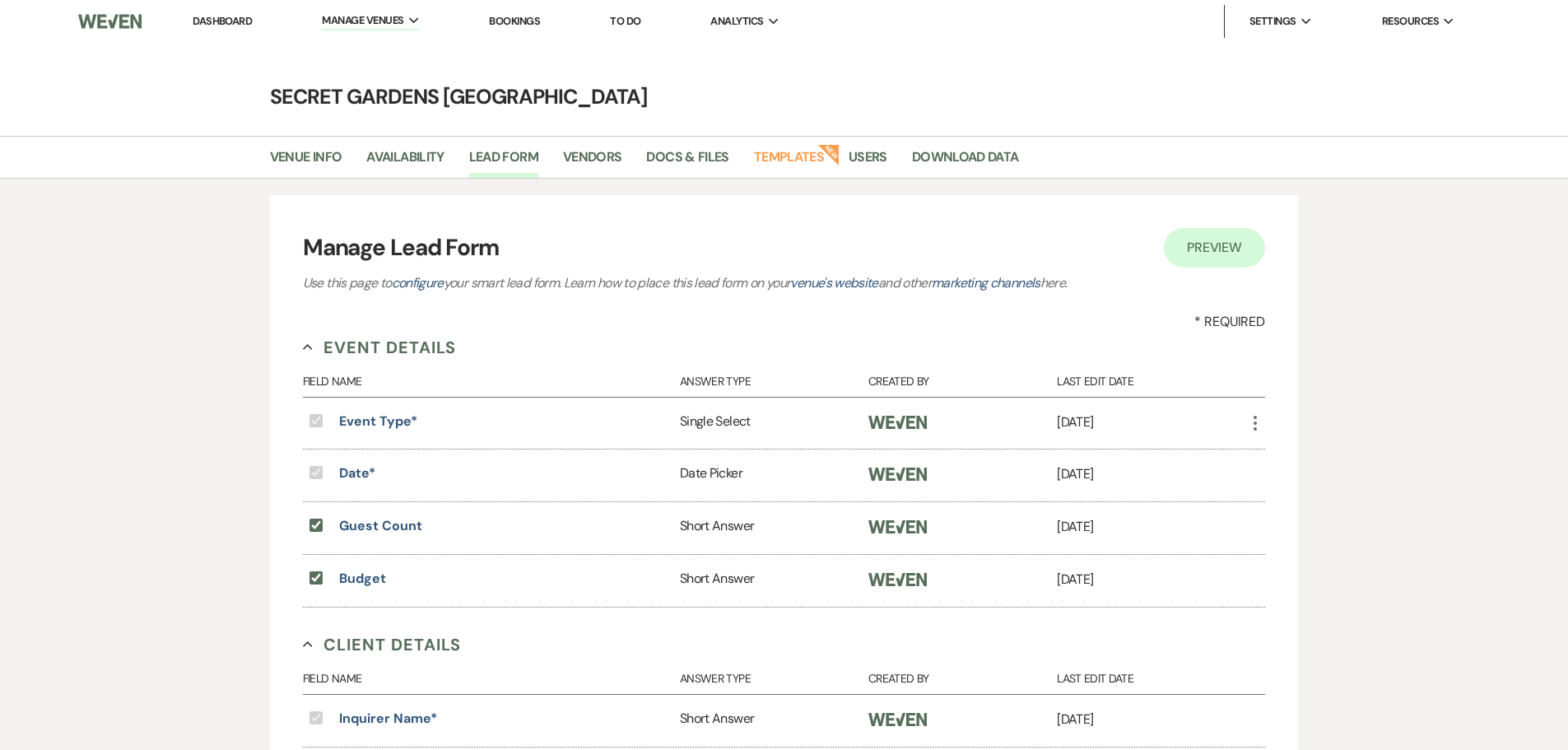
drag, startPoint x: 521, startPoint y: 18, endPoint x: 455, endPoint y: 38, distance: 69.0
click at [521, 17] on link "Bookings" at bounding box center [514, 21] width 51 height 14
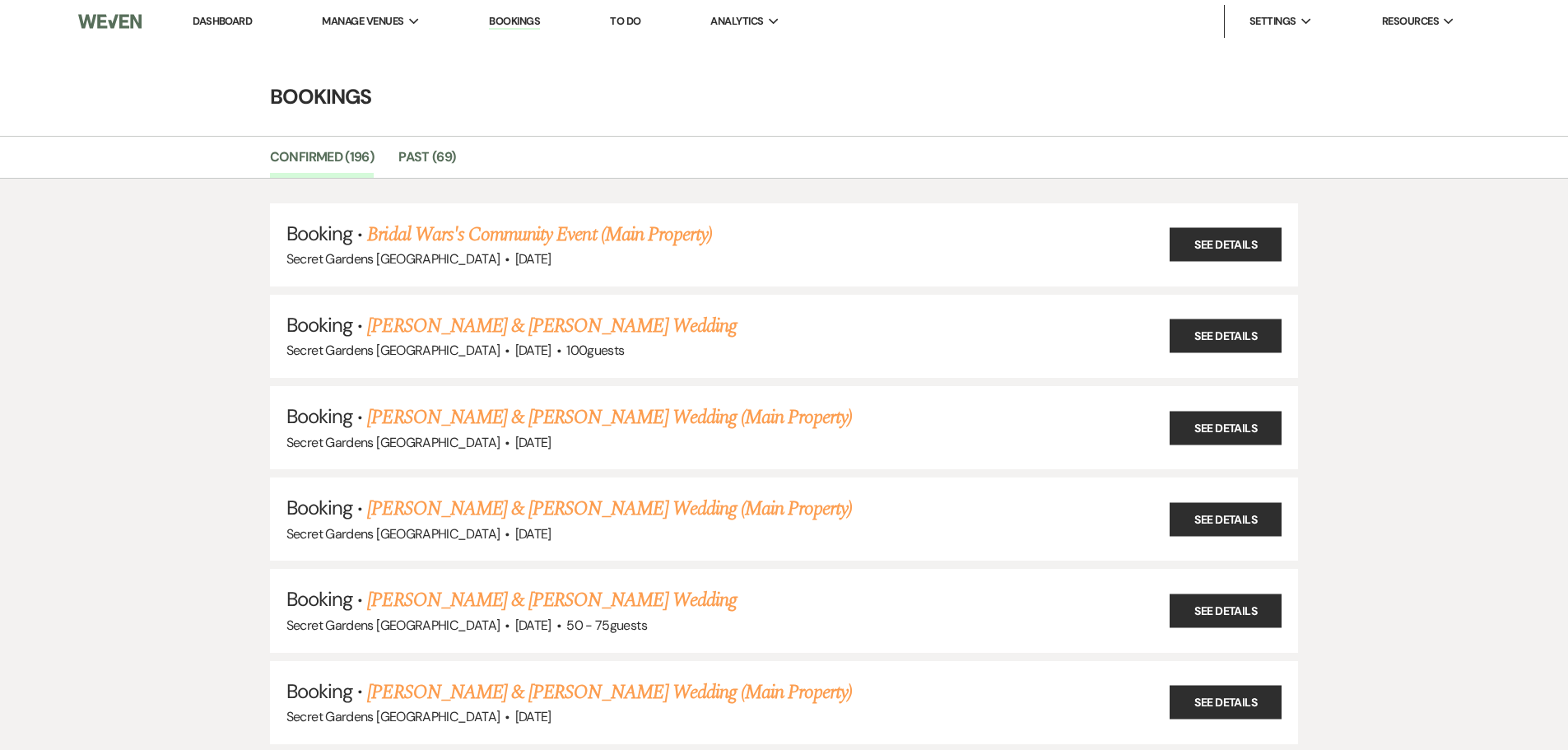
click at [624, 24] on link "To Do" at bounding box center [626, 21] width 31 height 14
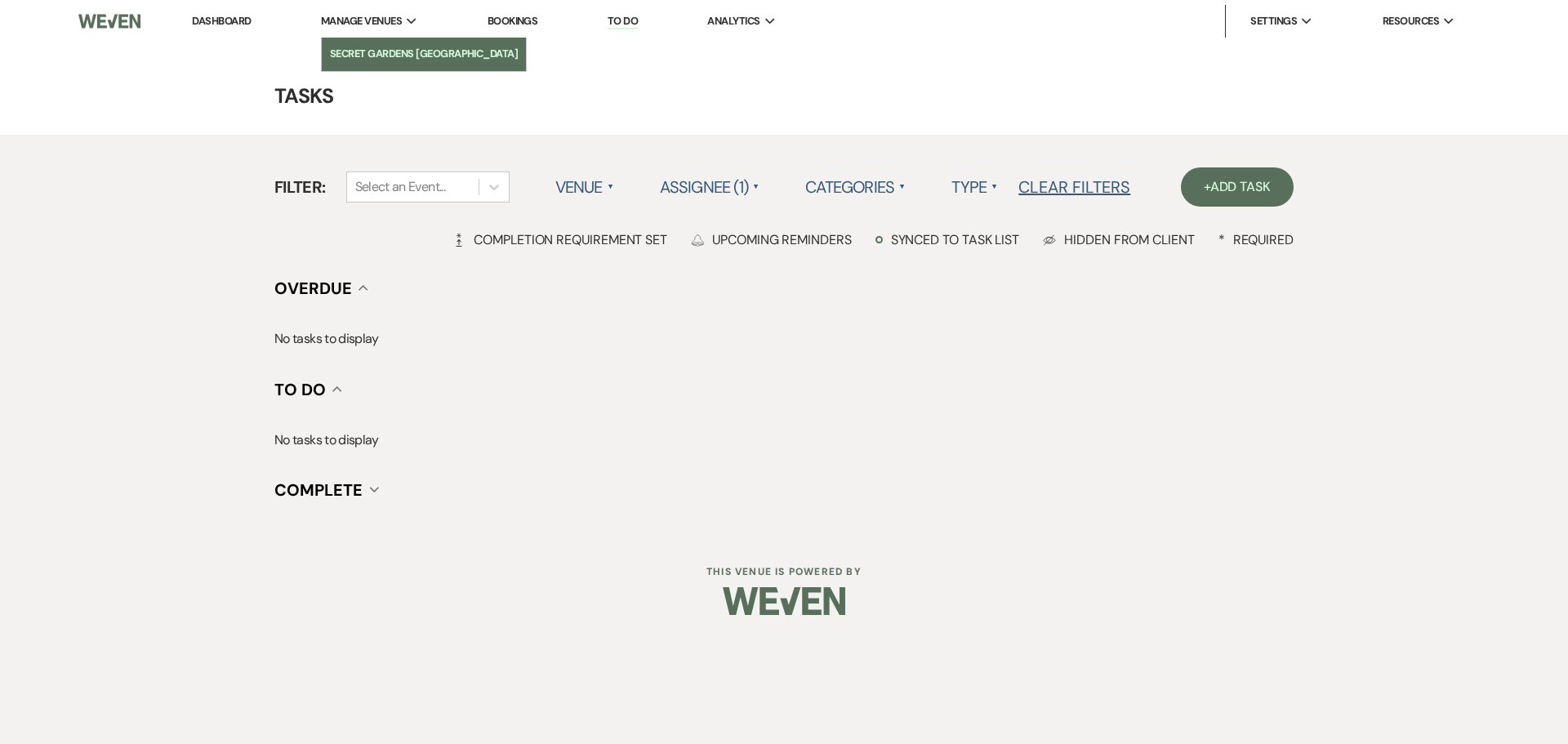
click at [380, 53] on li "Secret Gardens [GEOGRAPHIC_DATA]" at bounding box center [424, 54] width 188 height 17
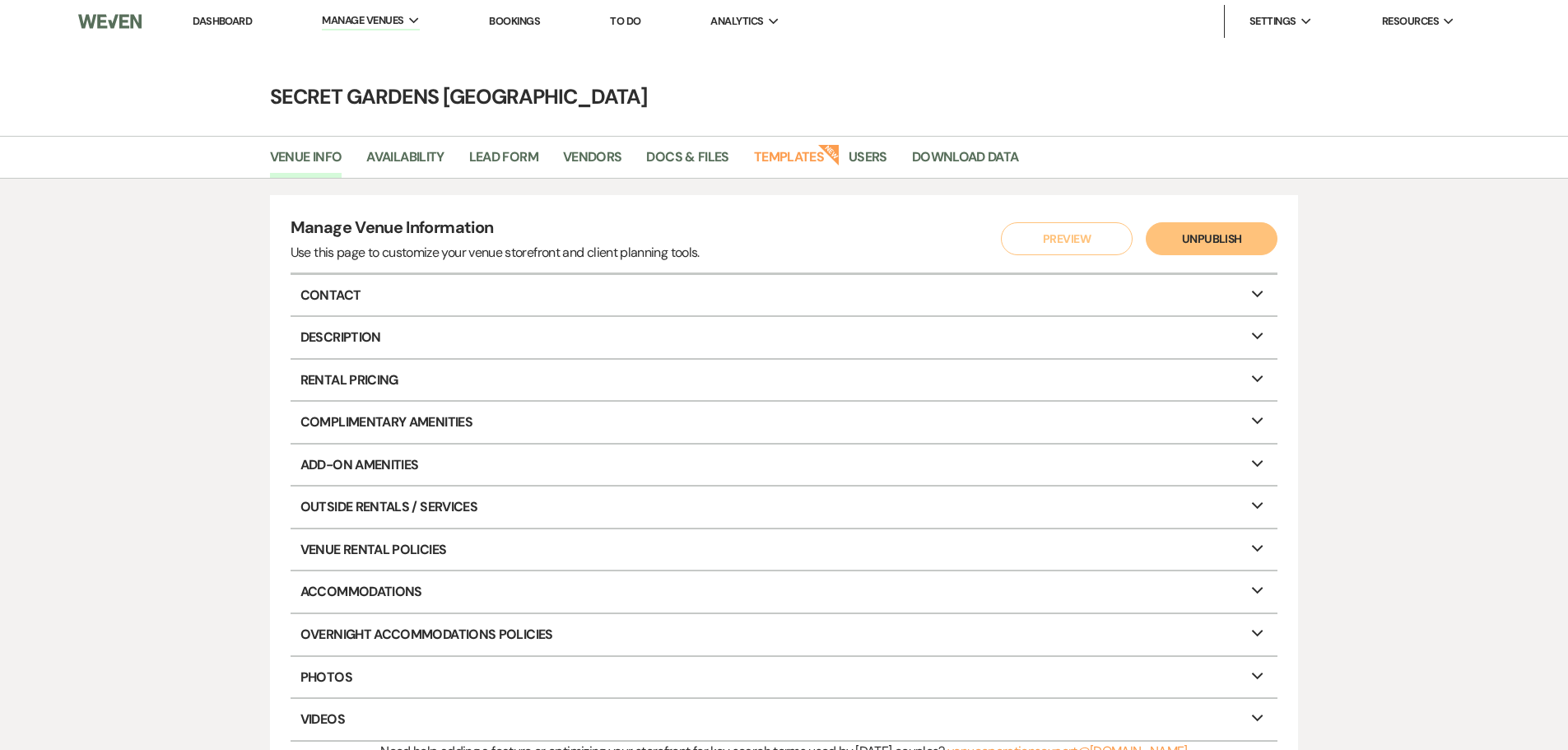
click at [228, 21] on link "Dashboard" at bounding box center [222, 21] width 59 height 14
